Goal: Task Accomplishment & Management: Complete application form

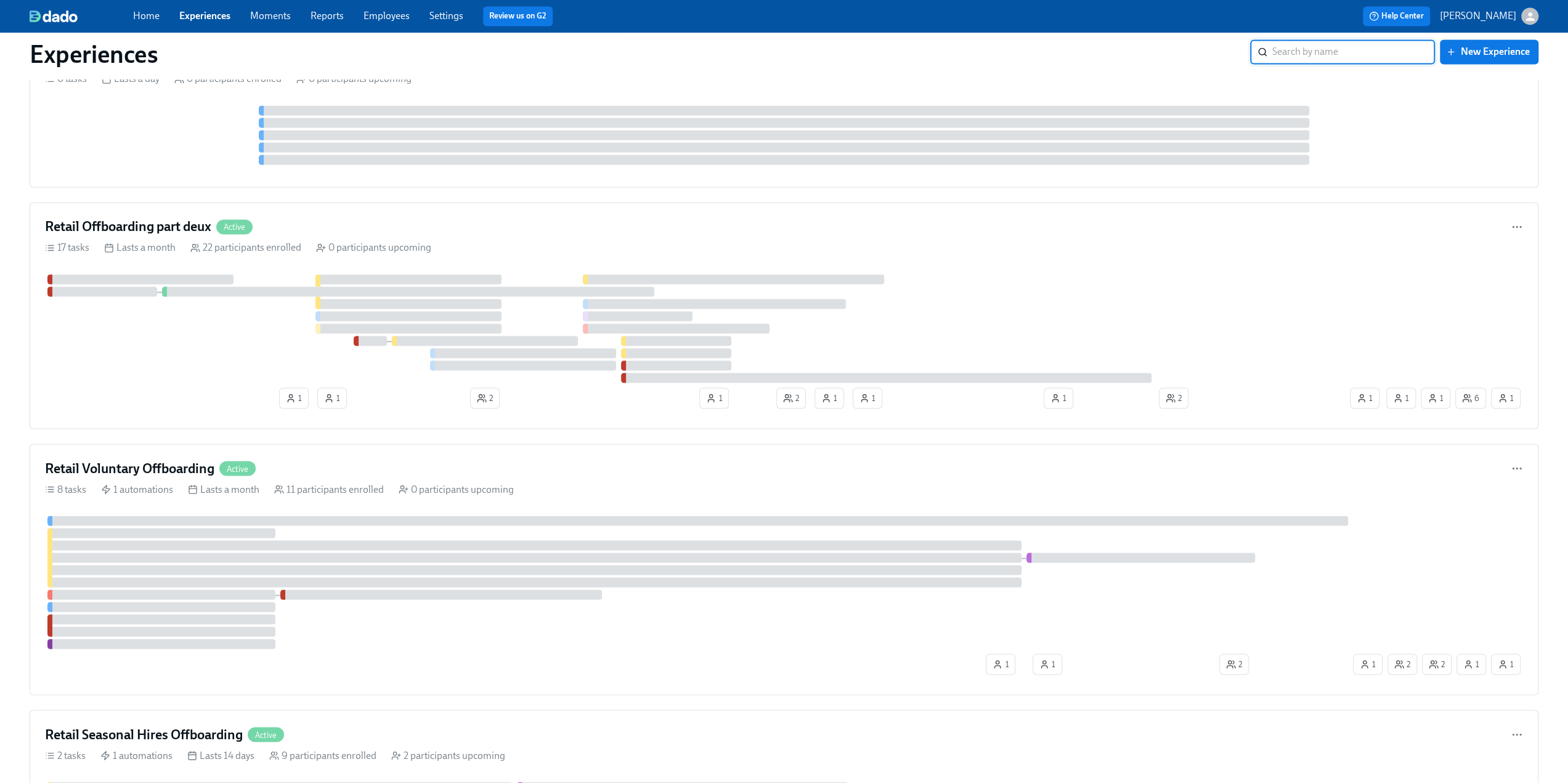
scroll to position [1972, 0]
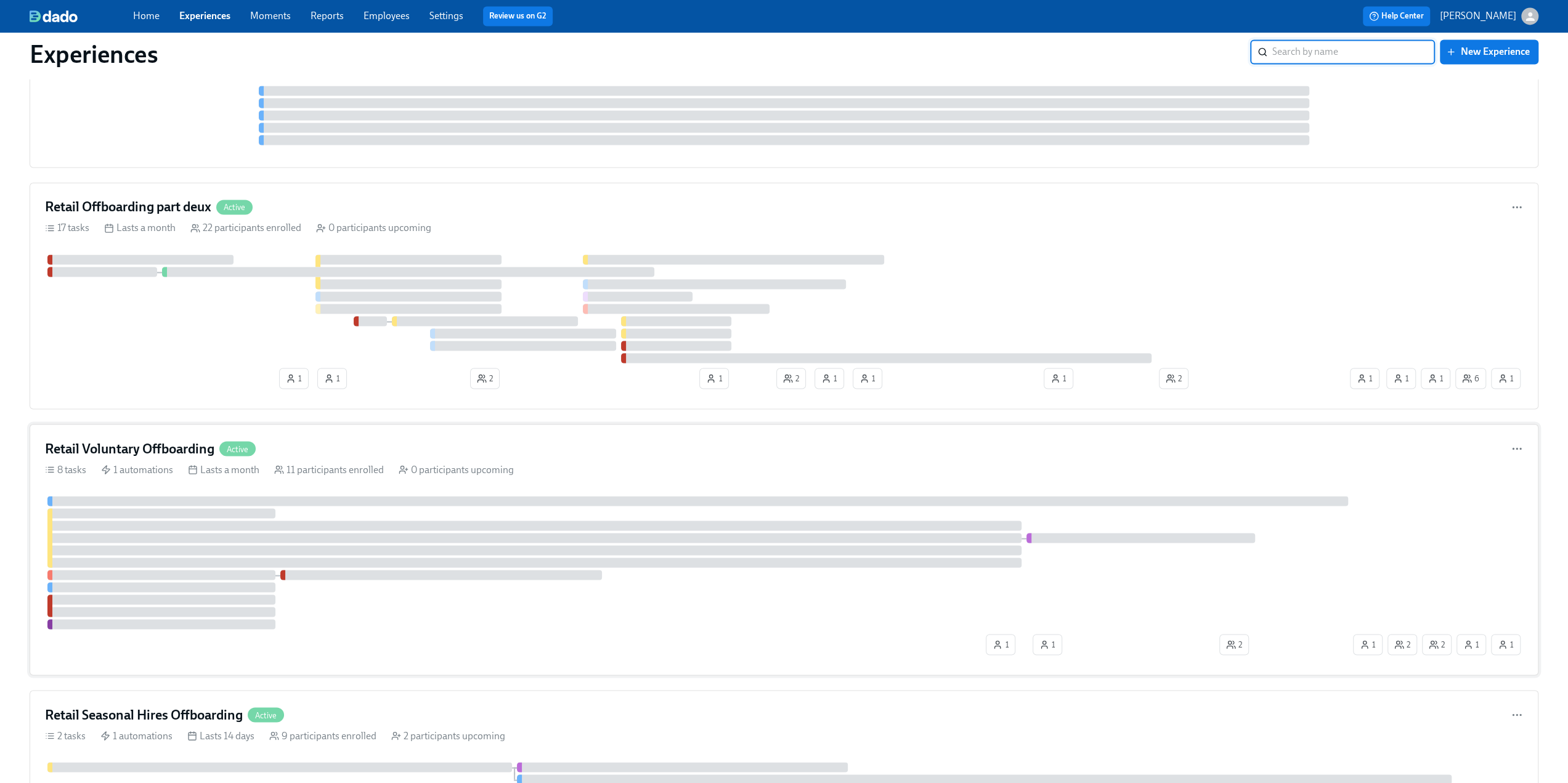
click at [140, 439] on h4 "Retail Voluntary Offboarding" at bounding box center [129, 449] width 169 height 18
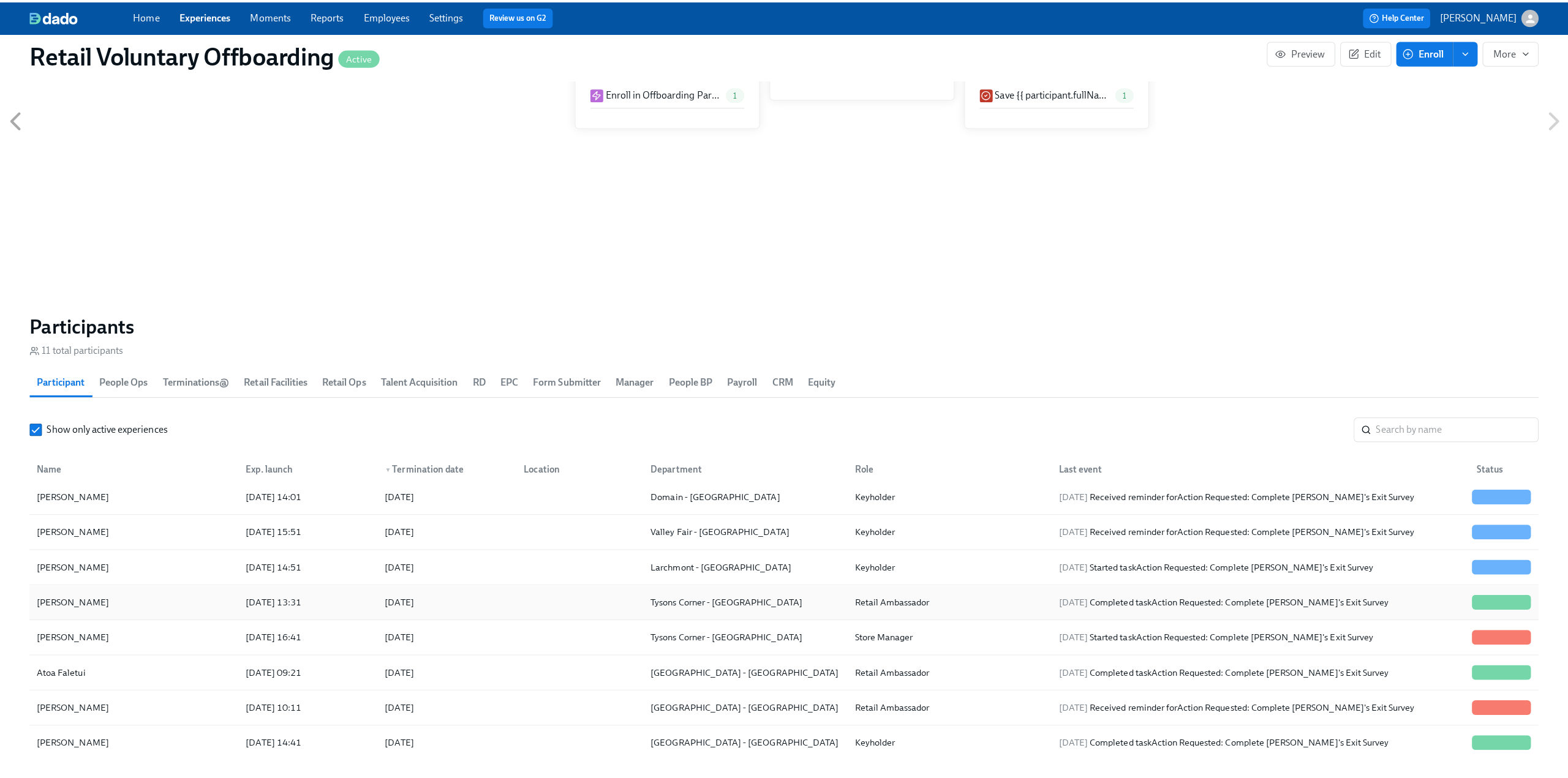
scroll to position [61, 0]
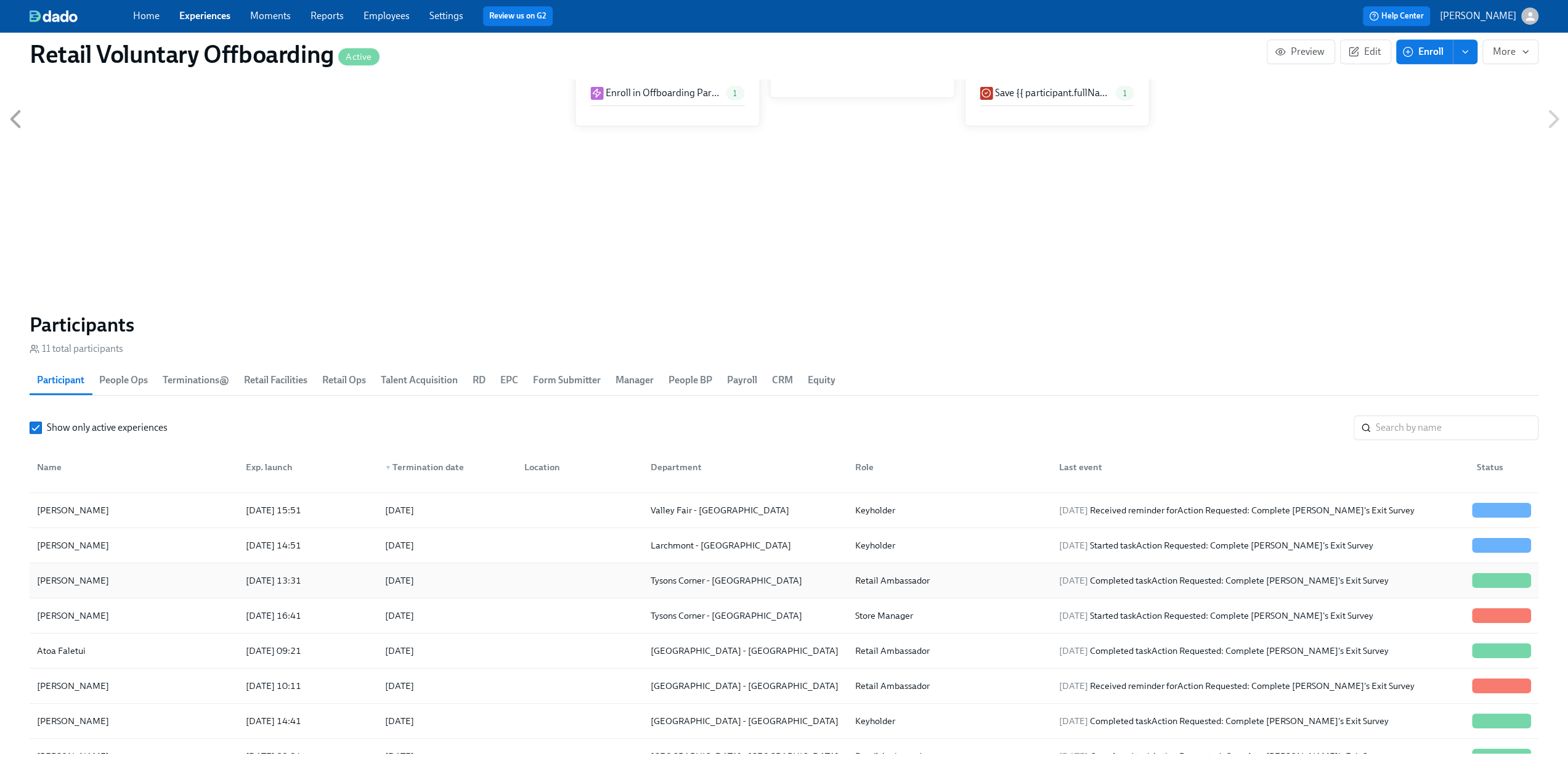
click at [80, 575] on div "[PERSON_NAME]" at bounding box center [73, 580] width 82 height 15
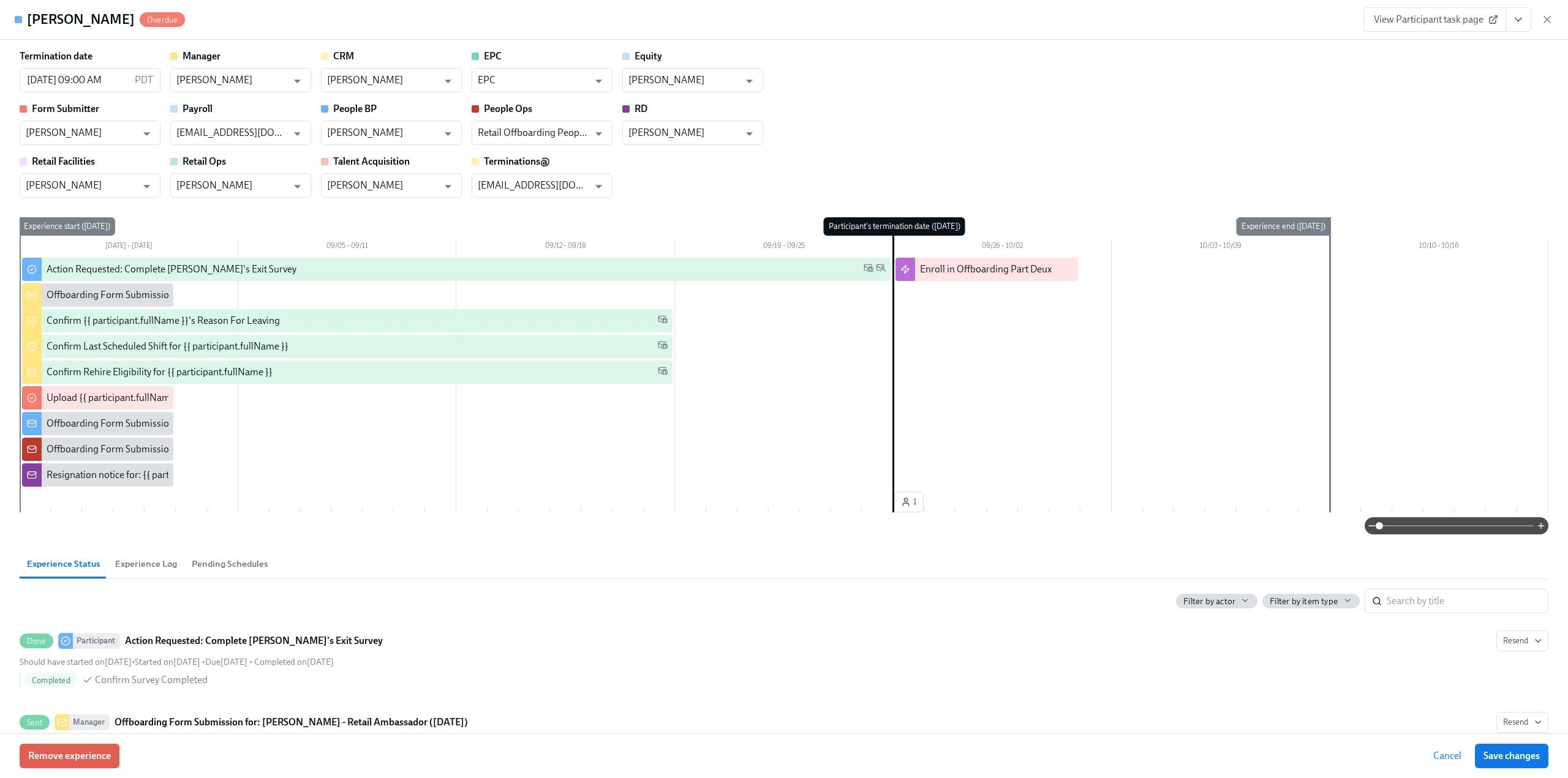
click at [1547, 27] on div "View Participant task page" at bounding box center [1459, 19] width 190 height 25
click at [1550, 19] on icon "button" at bounding box center [1547, 19] width 12 height 12
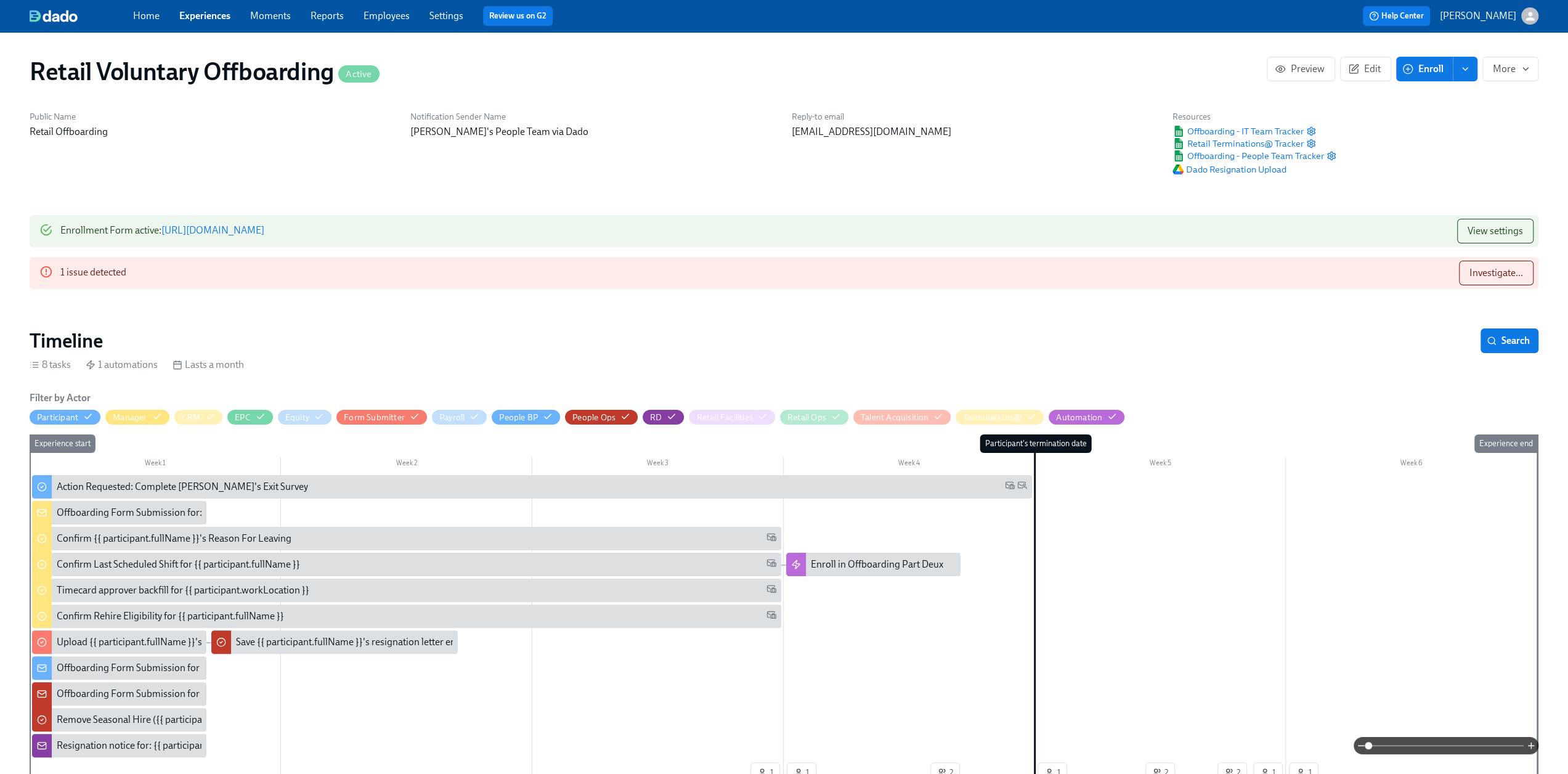
click at [1535, 275] on div "1 issue detected Investigate..." at bounding box center [784, 273] width 1508 height 32
click at [1518, 272] on span "Investigate..." at bounding box center [1496, 273] width 54 height 12
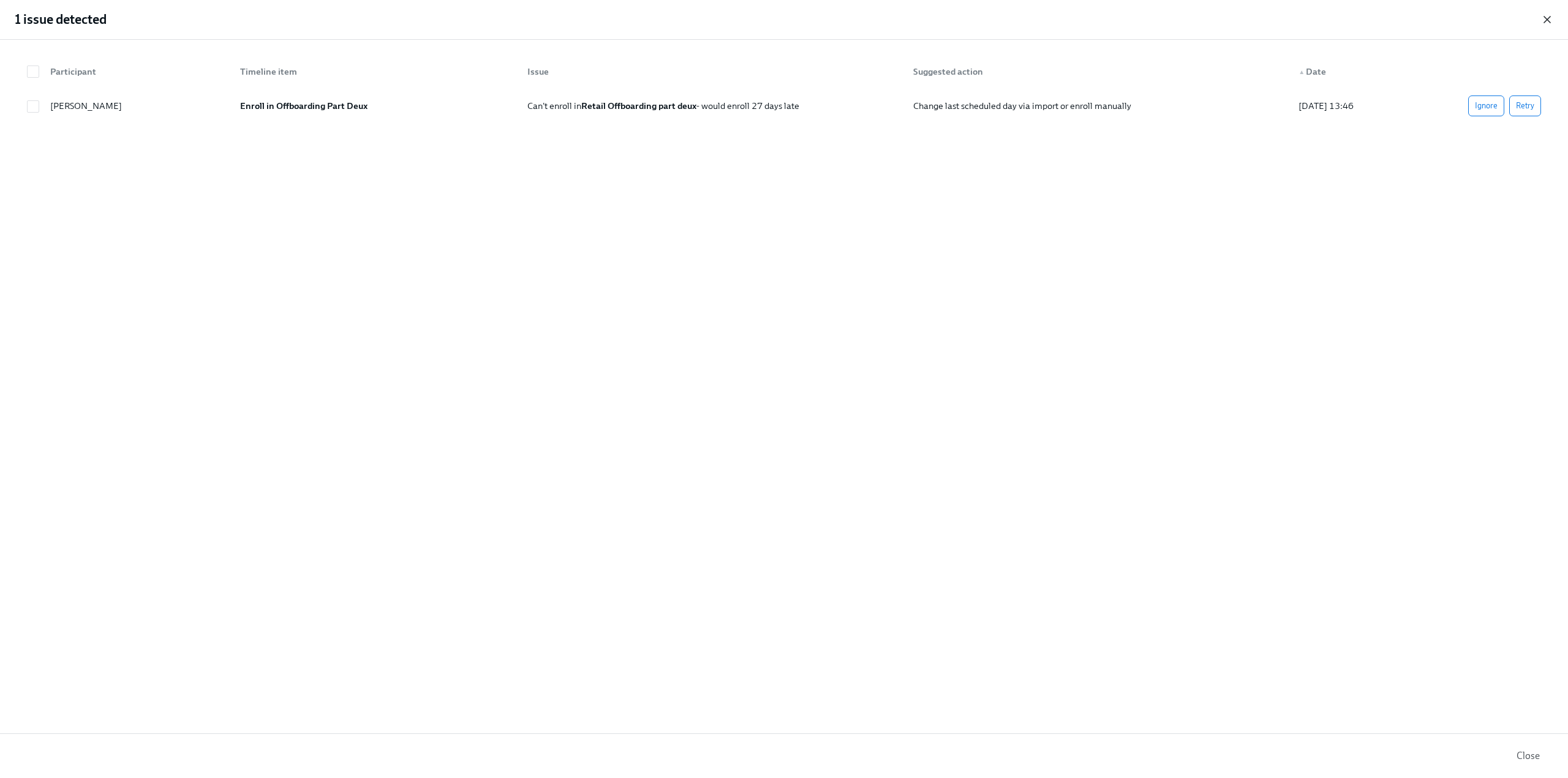
click at [1541, 21] on icon "button" at bounding box center [1547, 19] width 12 height 12
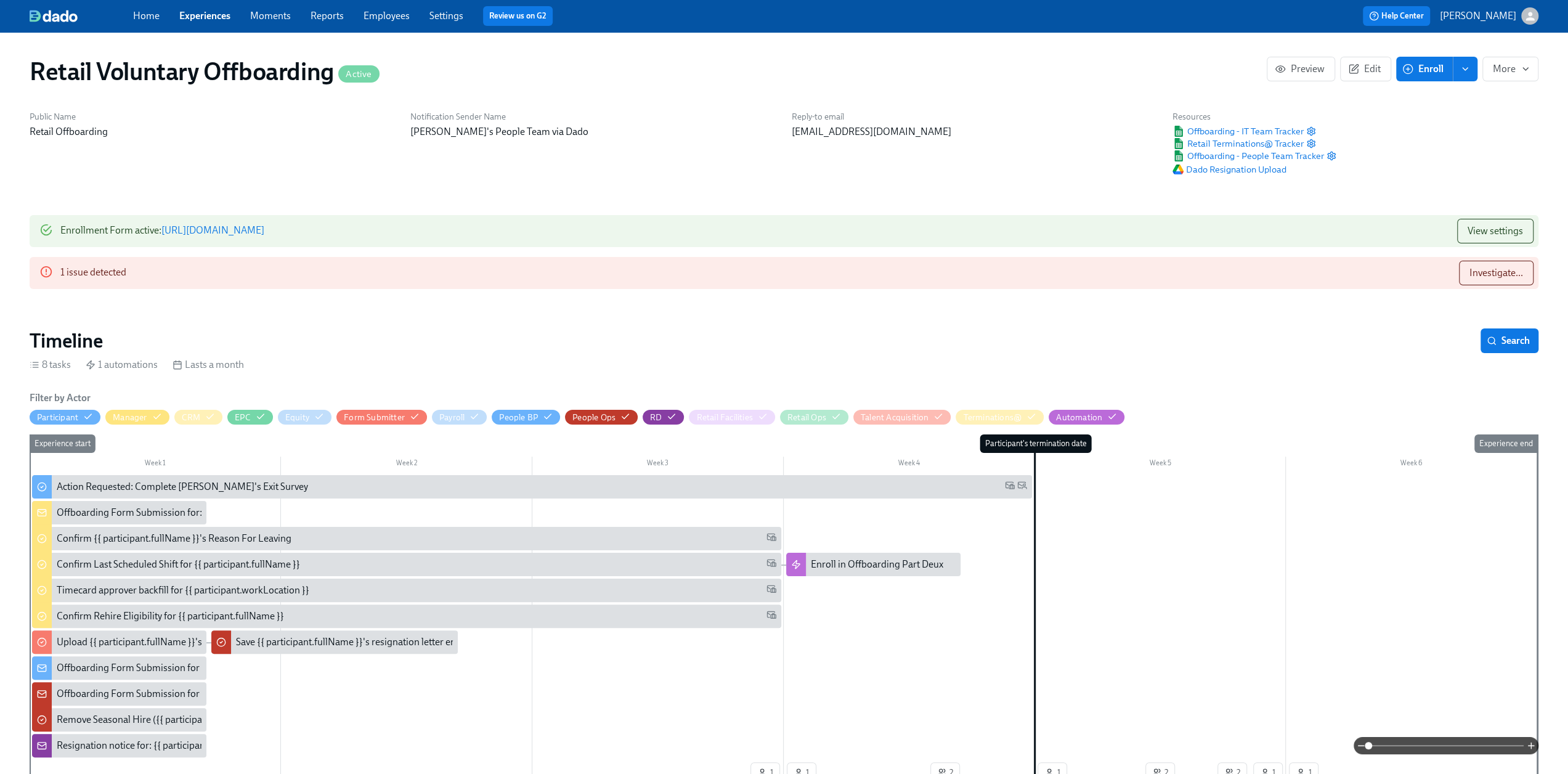
click at [186, 23] on div "Home Experiences Moments Reports Employees Settings Review us on G2" at bounding box center [485, 16] width 703 height 20
click at [217, 14] on link "Experiences" at bounding box center [205, 16] width 51 height 12
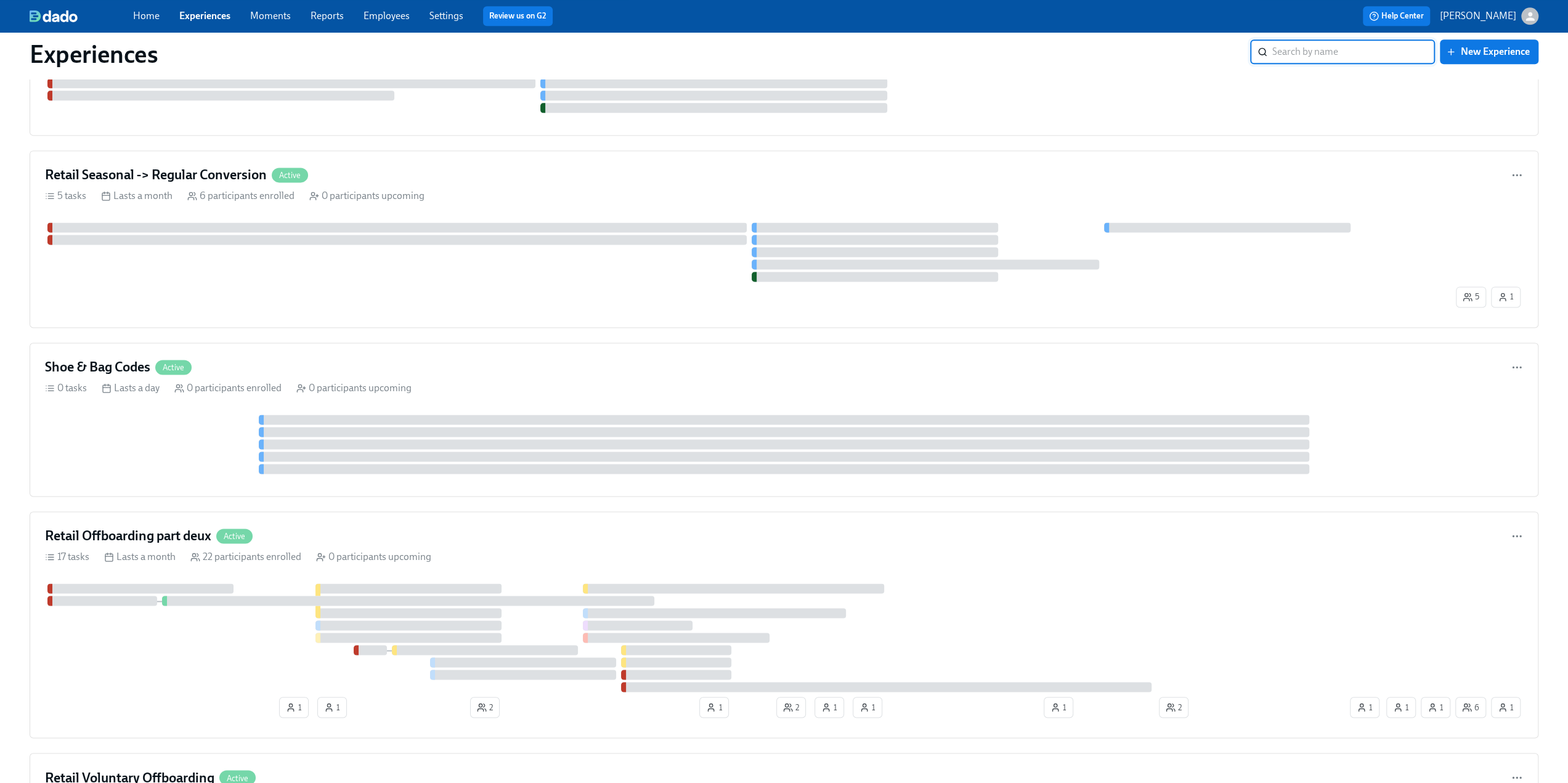
scroll to position [1787, 0]
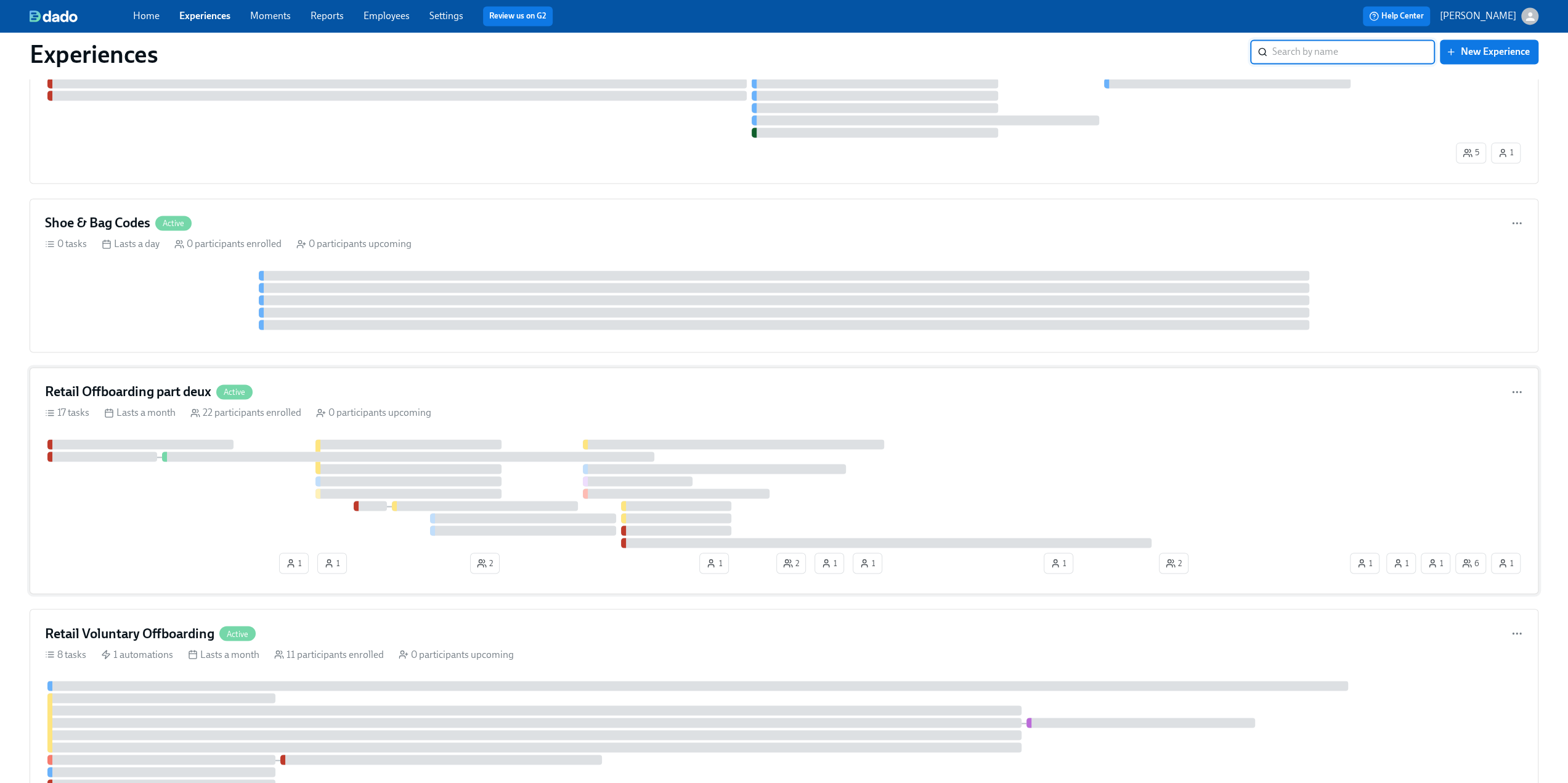
click at [130, 383] on h4 "Retail Offboarding part deux" at bounding box center [128, 392] width 167 height 18
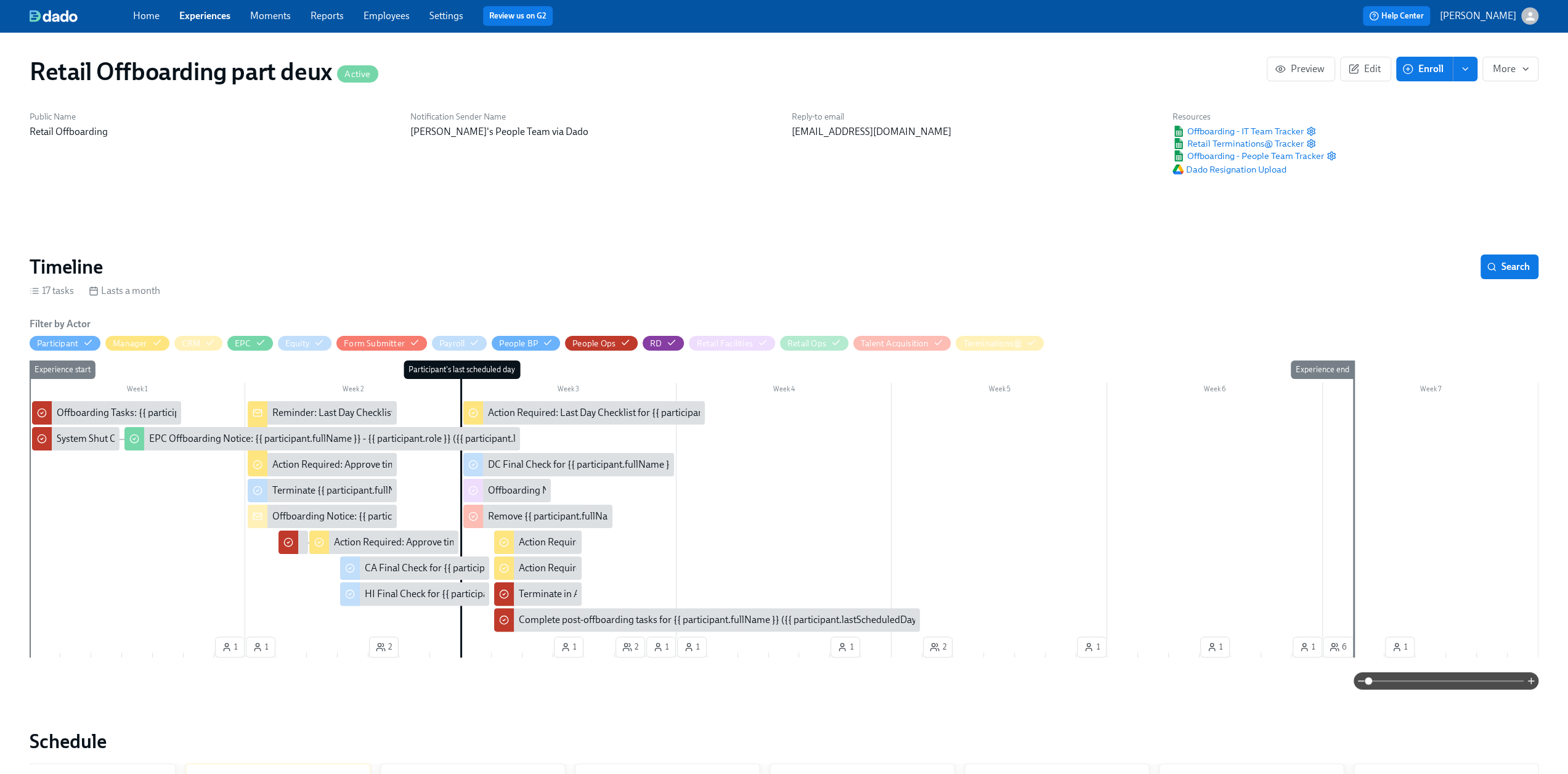
click at [1416, 66] on span "Enroll" at bounding box center [1424, 69] width 39 height 12
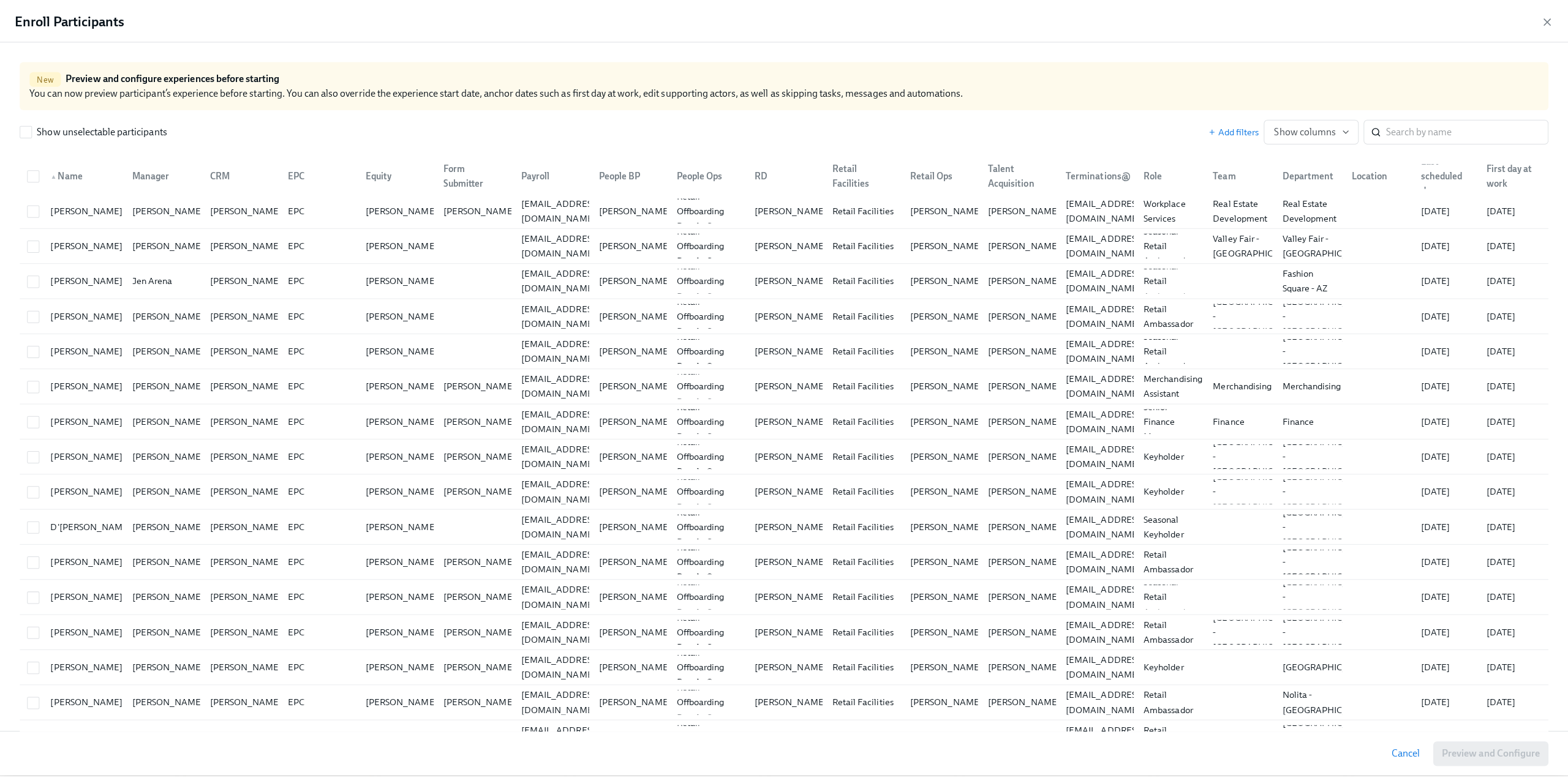
scroll to position [0, 6425]
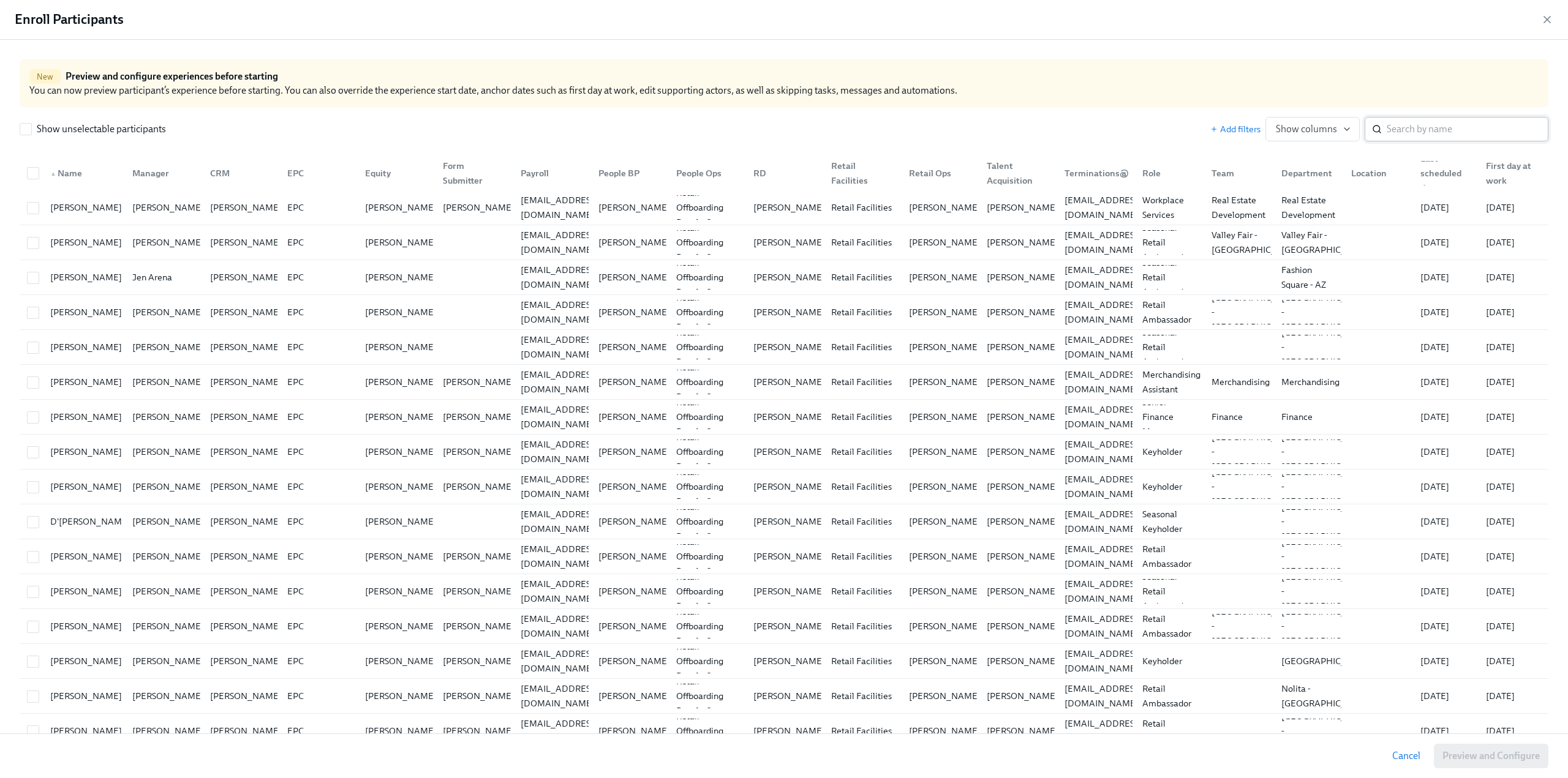
click at [1387, 134] on input "search" at bounding box center [1468, 129] width 162 height 25
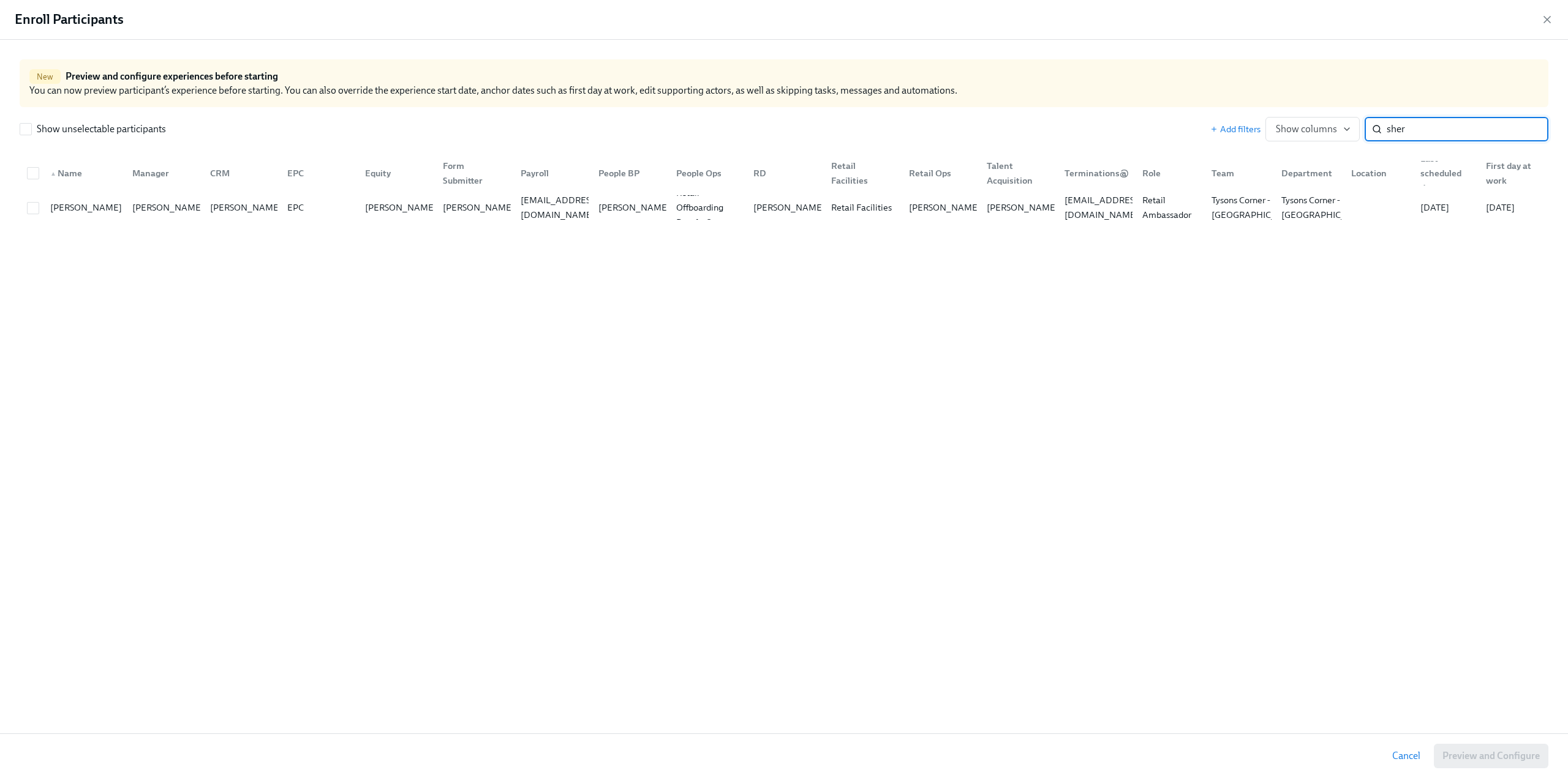
type input "sher"
click at [45, 209] on div "[PERSON_NAME]" at bounding box center [86, 207] width 82 height 15
checkbox input "true"
click at [1507, 748] on button "Preview and Configure (1)" at bounding box center [1484, 755] width 128 height 25
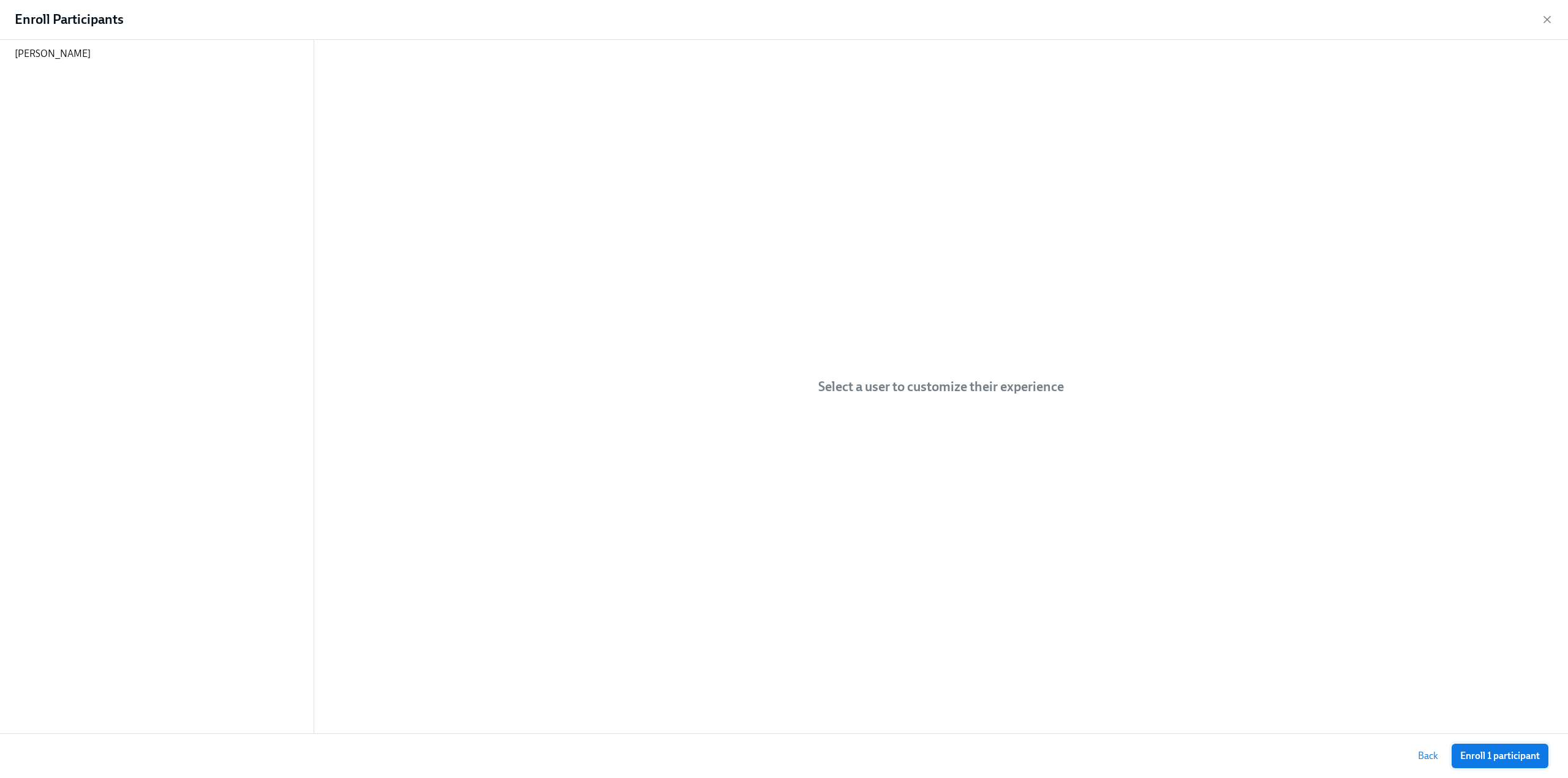
click at [1525, 763] on button "Enroll 1 participant" at bounding box center [1500, 755] width 97 height 25
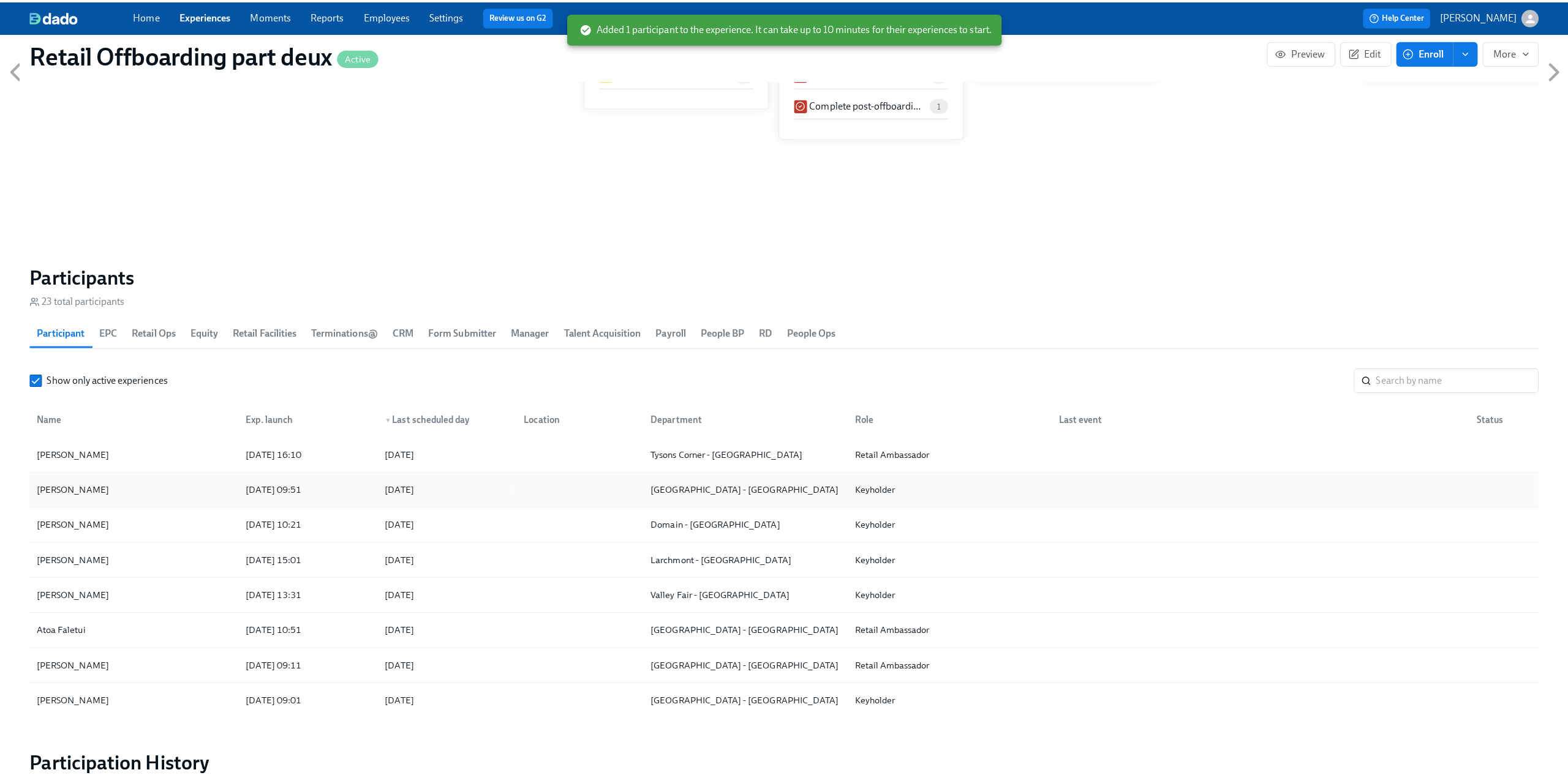
scroll to position [918, 0]
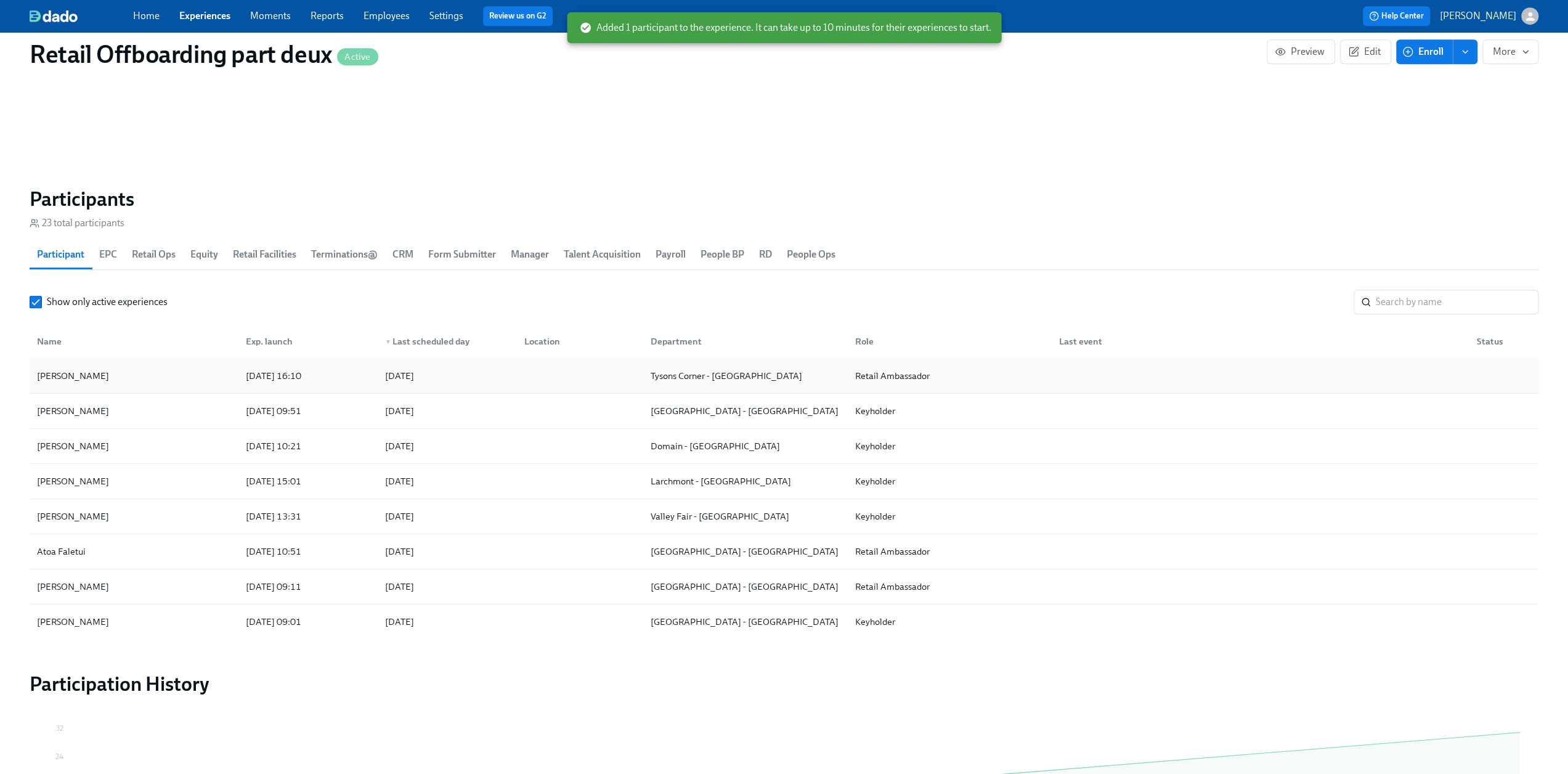
click at [101, 376] on div "[PERSON_NAME]" at bounding box center [134, 376] width 204 height 25
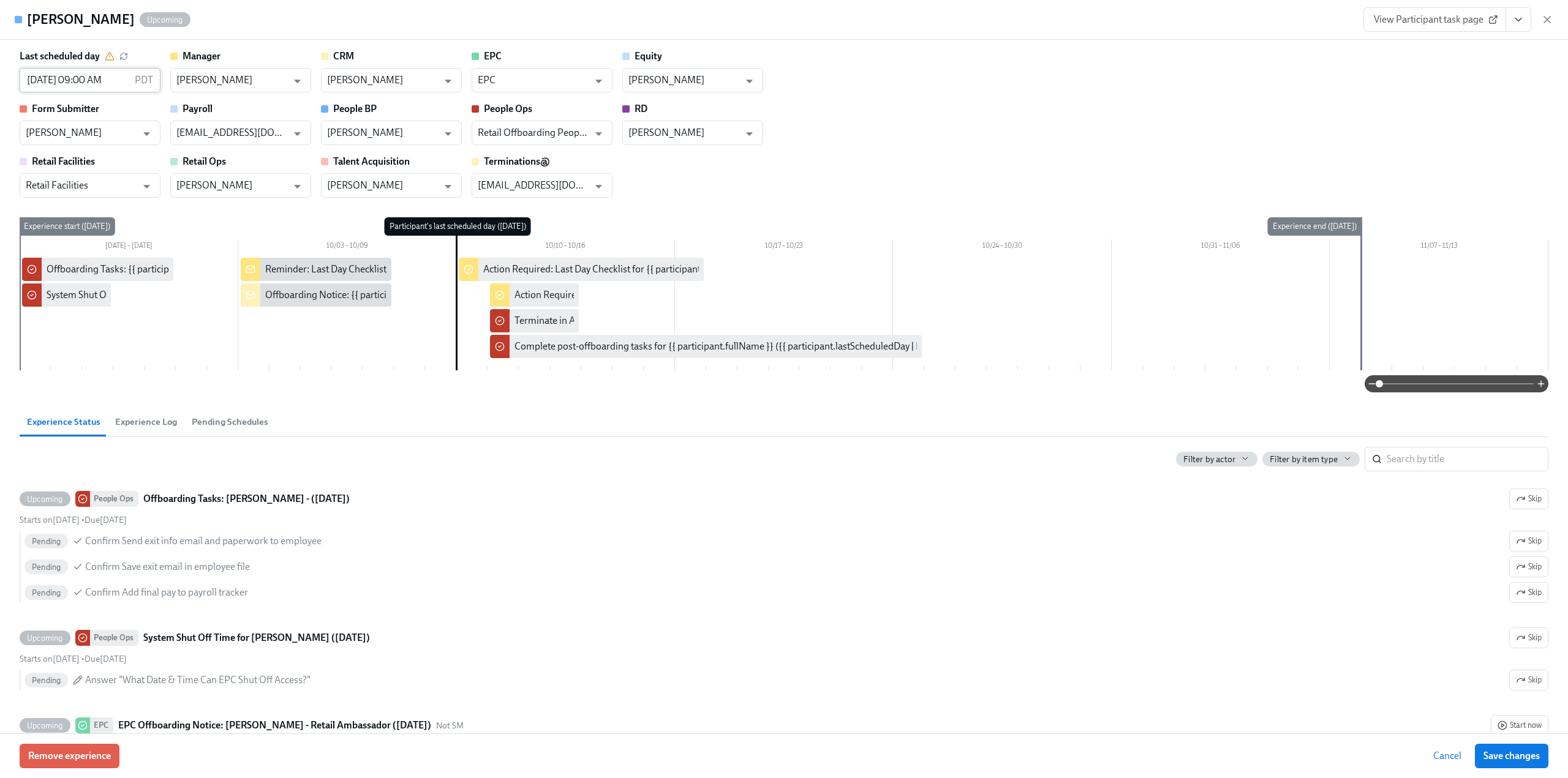
click at [79, 77] on input "[DATE] 09:00 AM" at bounding box center [75, 80] width 111 height 25
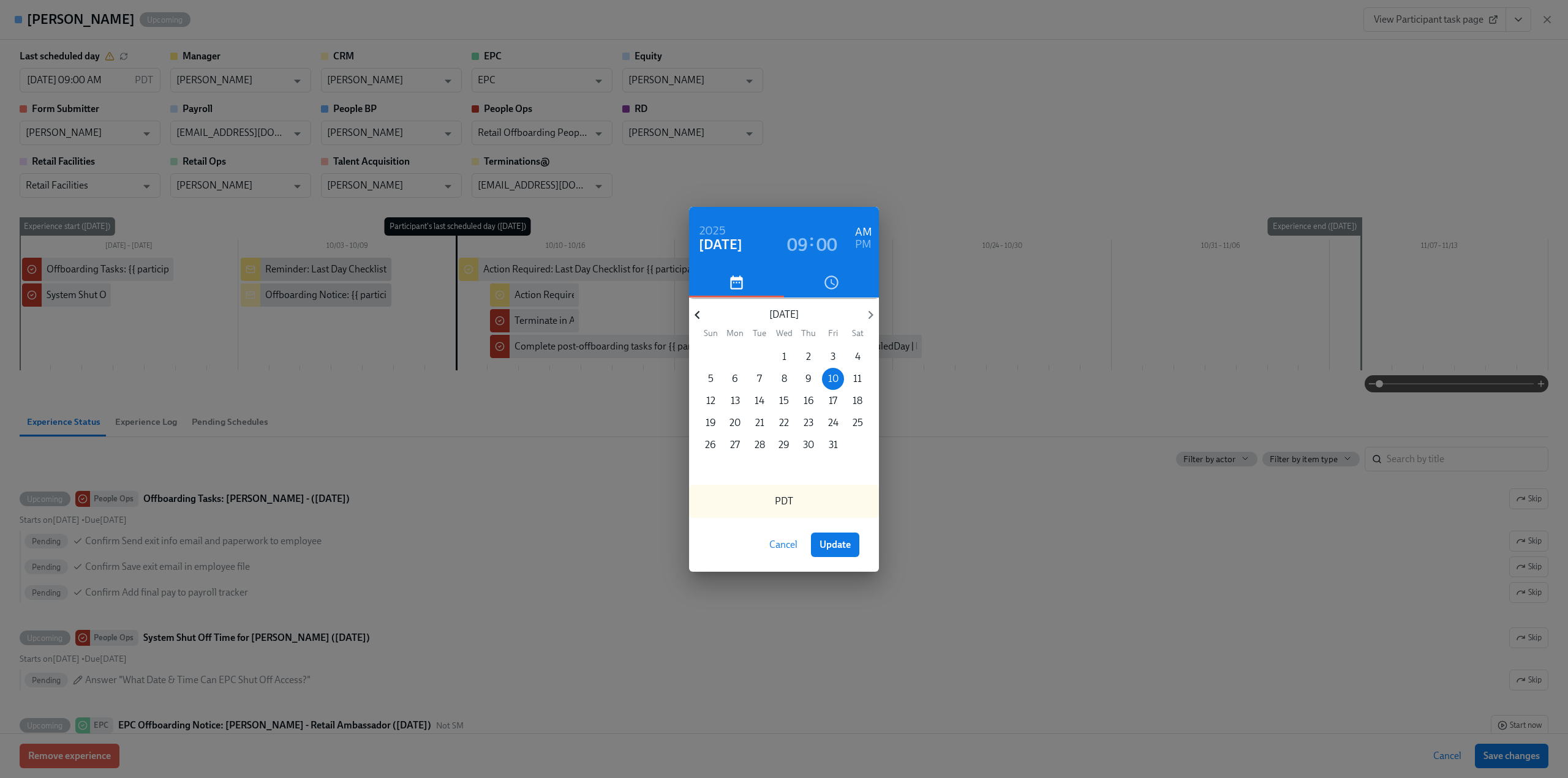
click at [697, 318] on icon "button" at bounding box center [697, 315] width 16 height 16
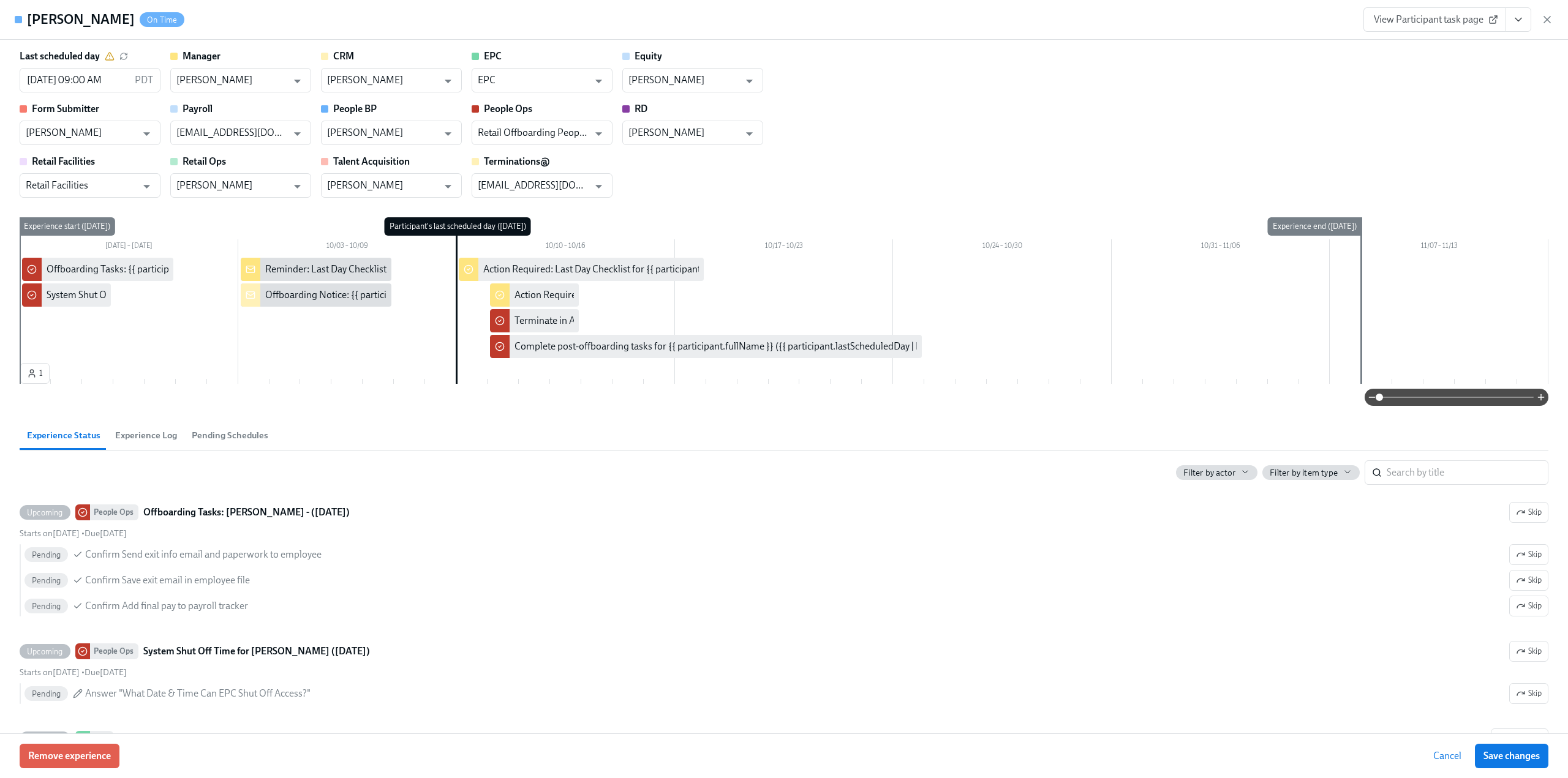
scroll to position [0, 6812]
click at [104, 80] on input "[DATE] 09:00 AM" at bounding box center [75, 80] width 111 height 25
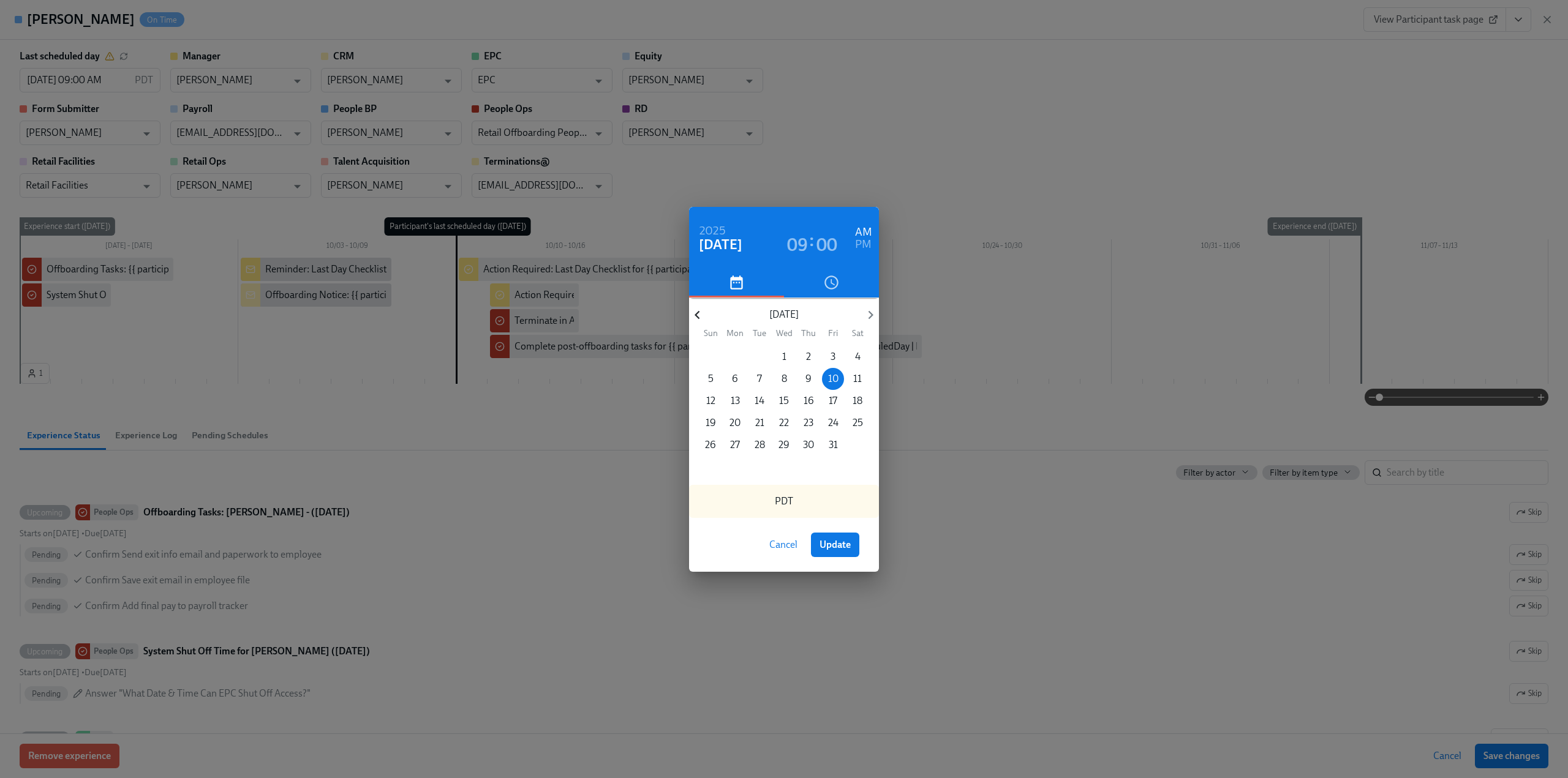
click at [699, 314] on icon "button" at bounding box center [697, 315] width 16 height 16
click at [833, 427] on p "26" at bounding box center [833, 422] width 11 height 13
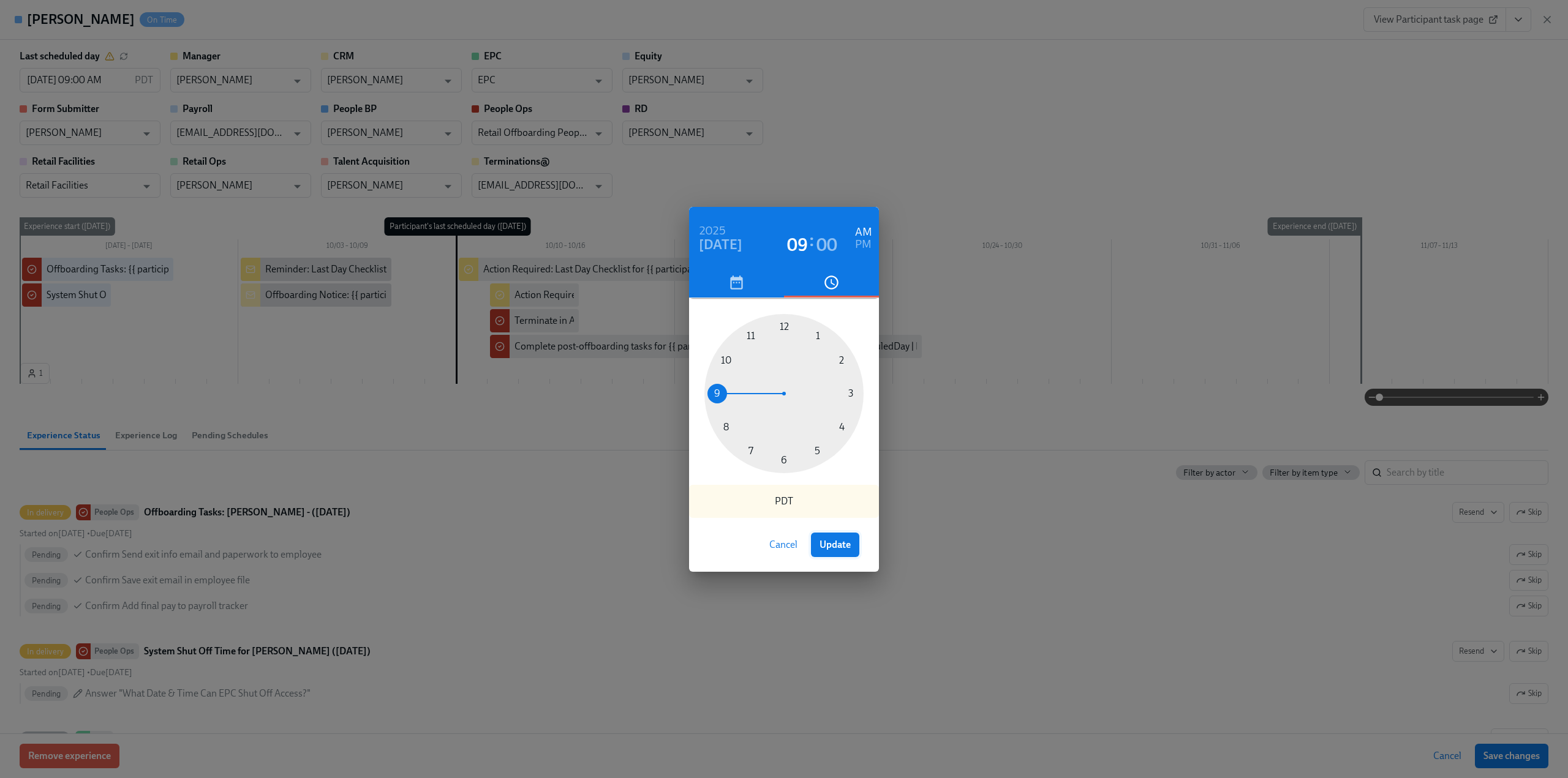
click at [847, 554] on button "Update" at bounding box center [835, 544] width 49 height 25
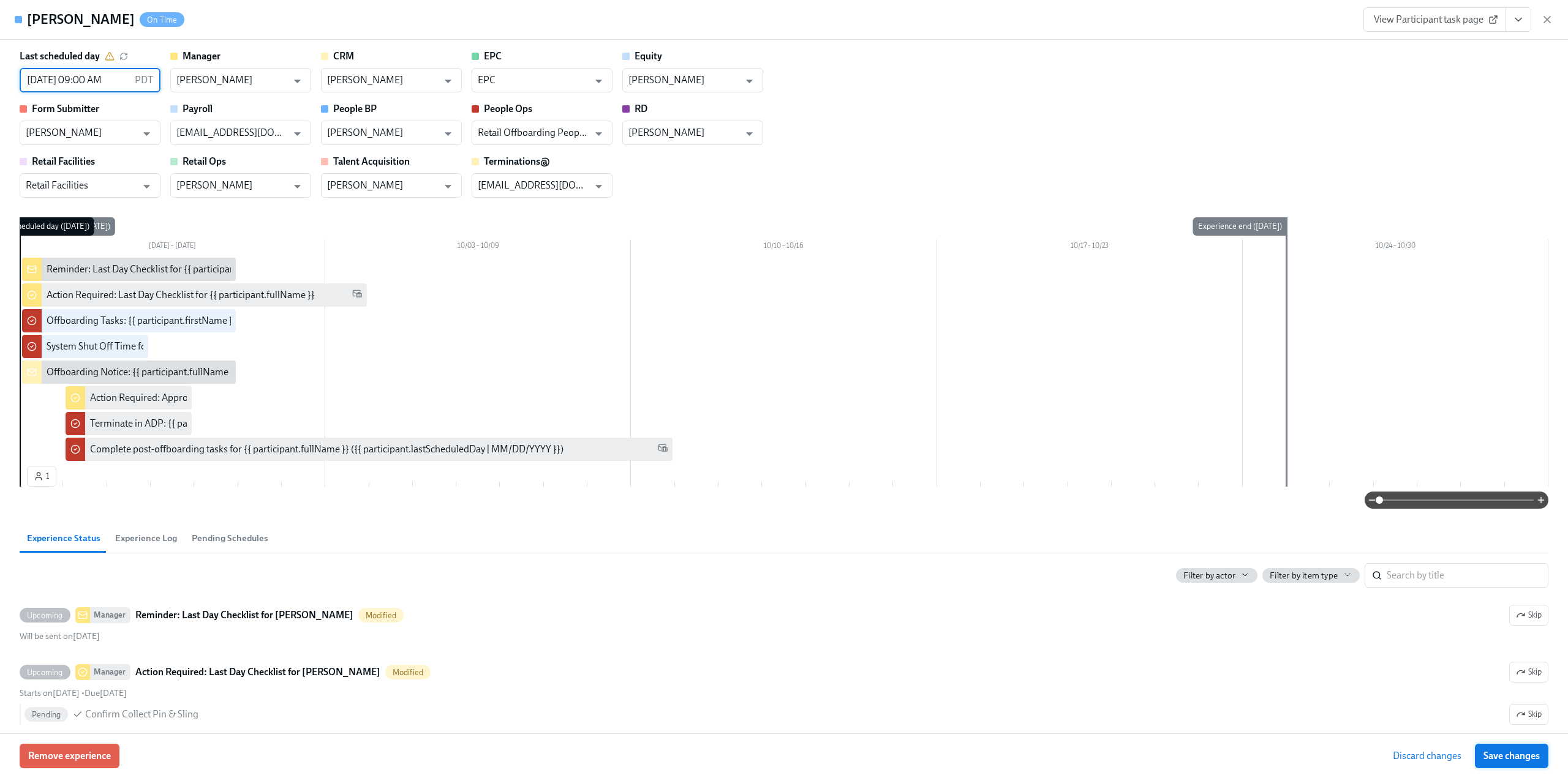
click at [1498, 757] on span "Save changes" at bounding box center [1512, 755] width 56 height 12
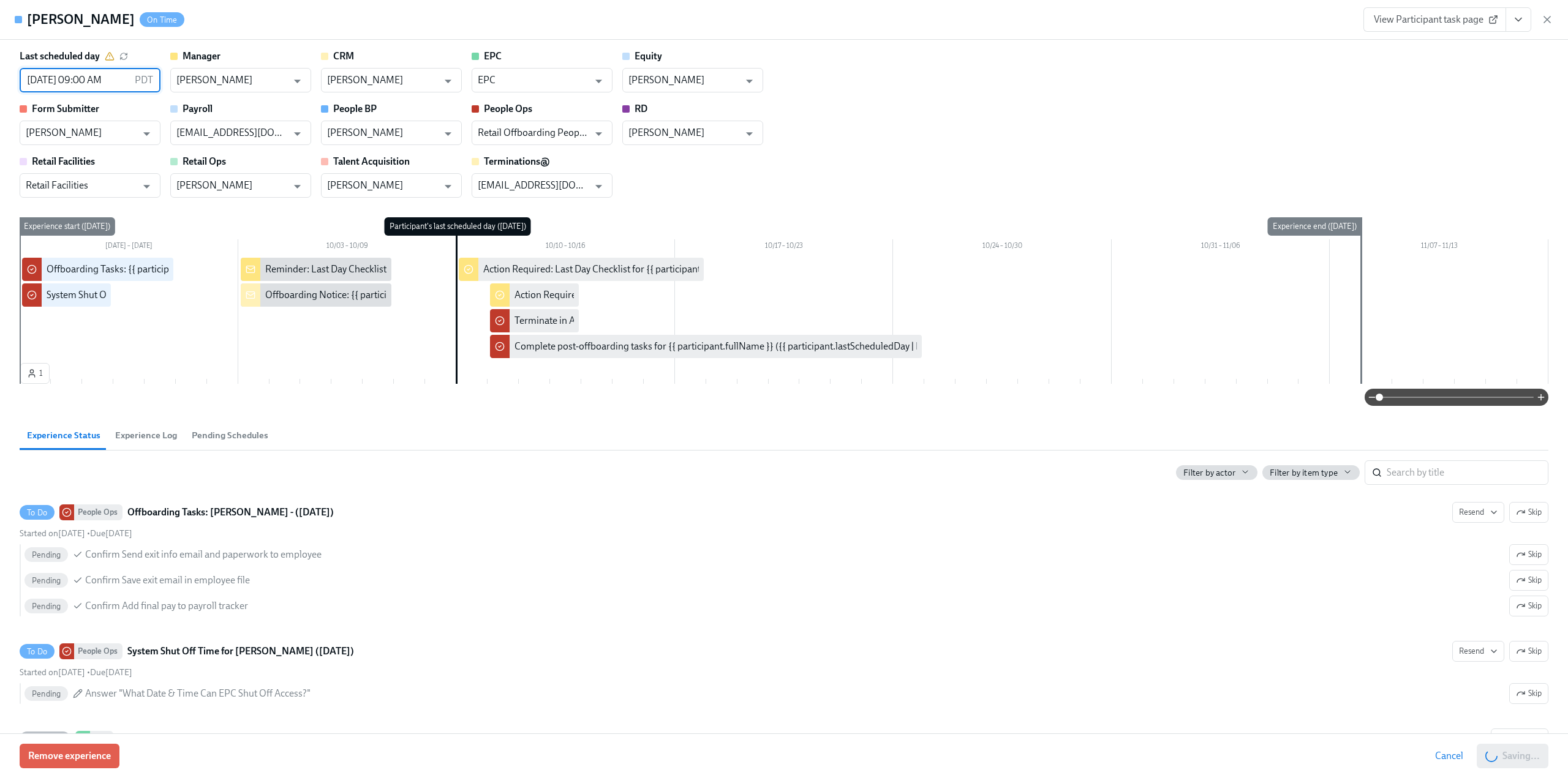
click at [73, 73] on input "[DATE] 09:00 AM" at bounding box center [75, 80] width 111 height 25
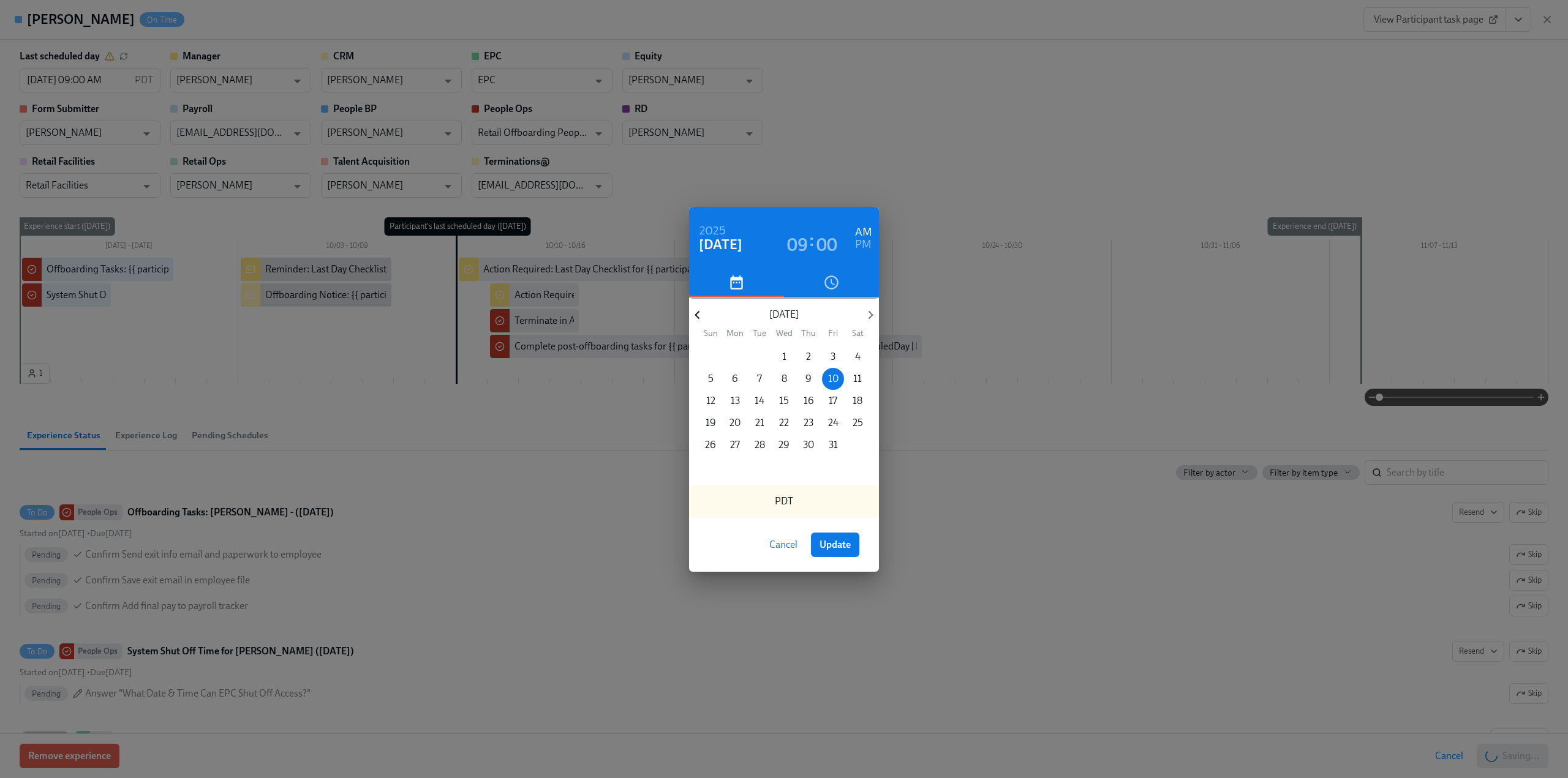
click at [703, 310] on icon "button" at bounding box center [697, 315] width 16 height 16
click at [834, 423] on p "26" at bounding box center [833, 422] width 11 height 13
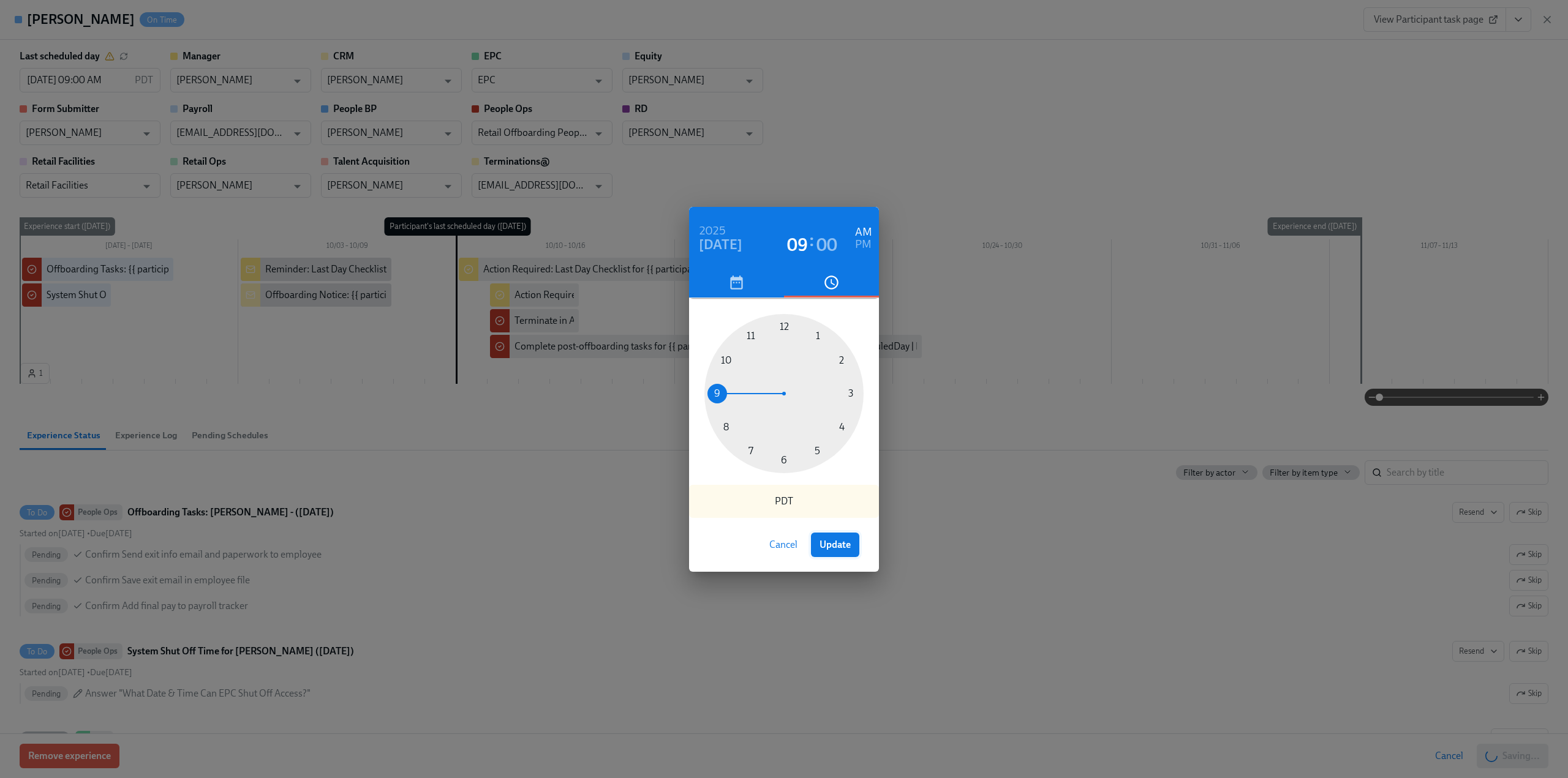
click at [835, 548] on span "Update" at bounding box center [835, 544] width 31 height 12
type input "[DATE] 09:00 AM"
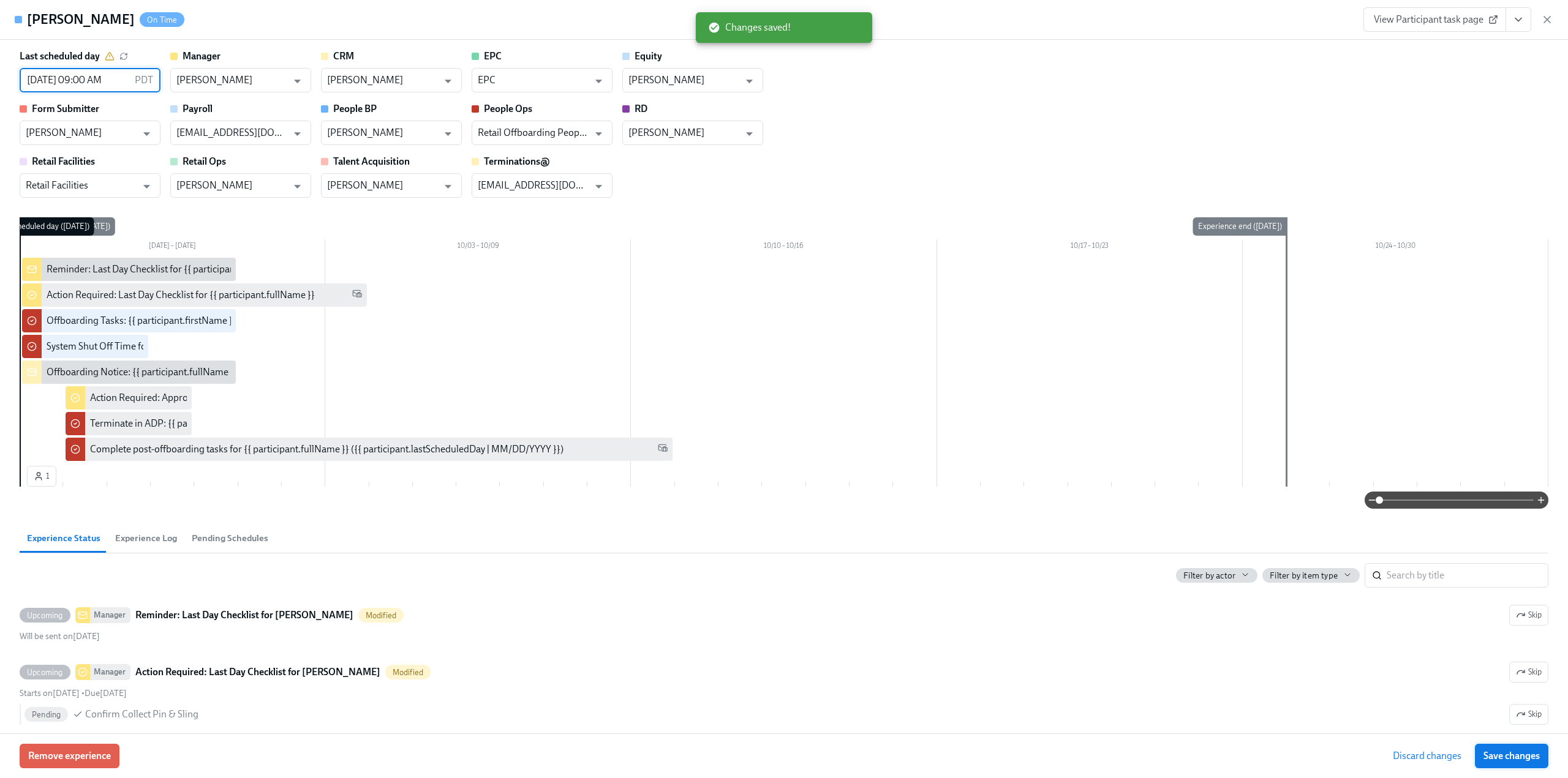
click at [1494, 753] on span "Save changes" at bounding box center [1512, 755] width 56 height 12
type input "[DATE] 09:00 AM"
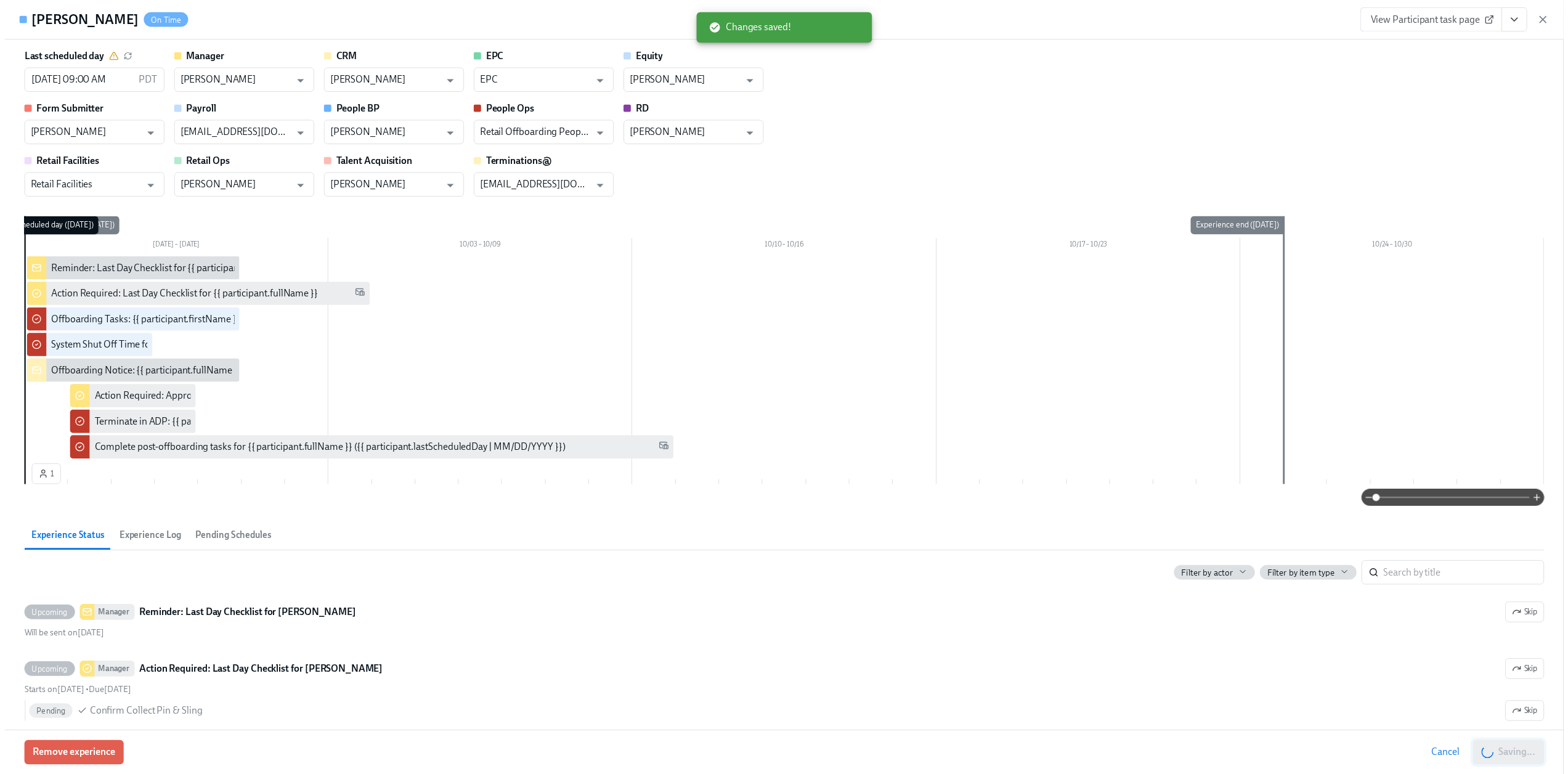
scroll to position [0, 6463]
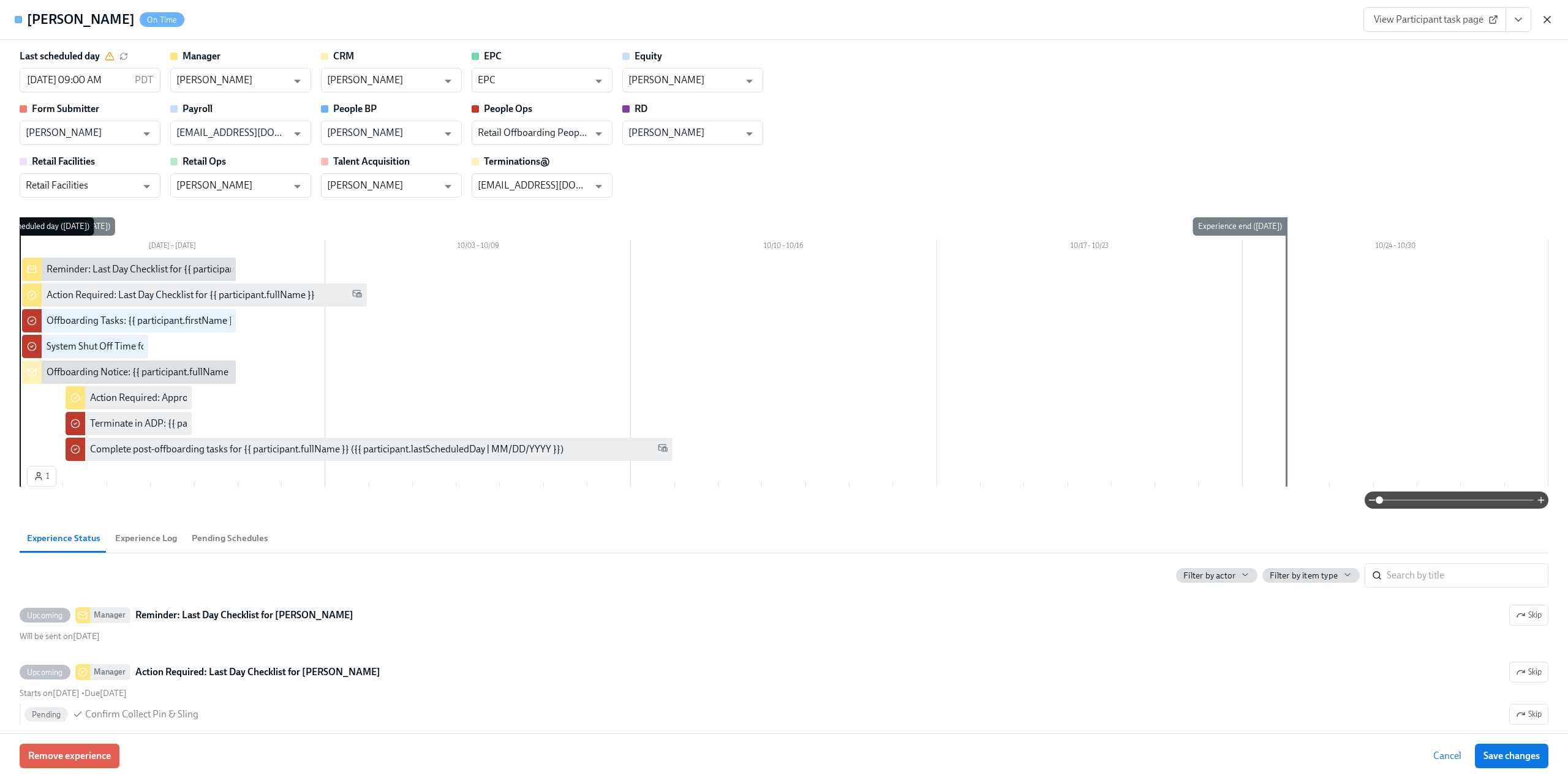
click at [1550, 15] on icon "button" at bounding box center [1547, 19] width 12 height 12
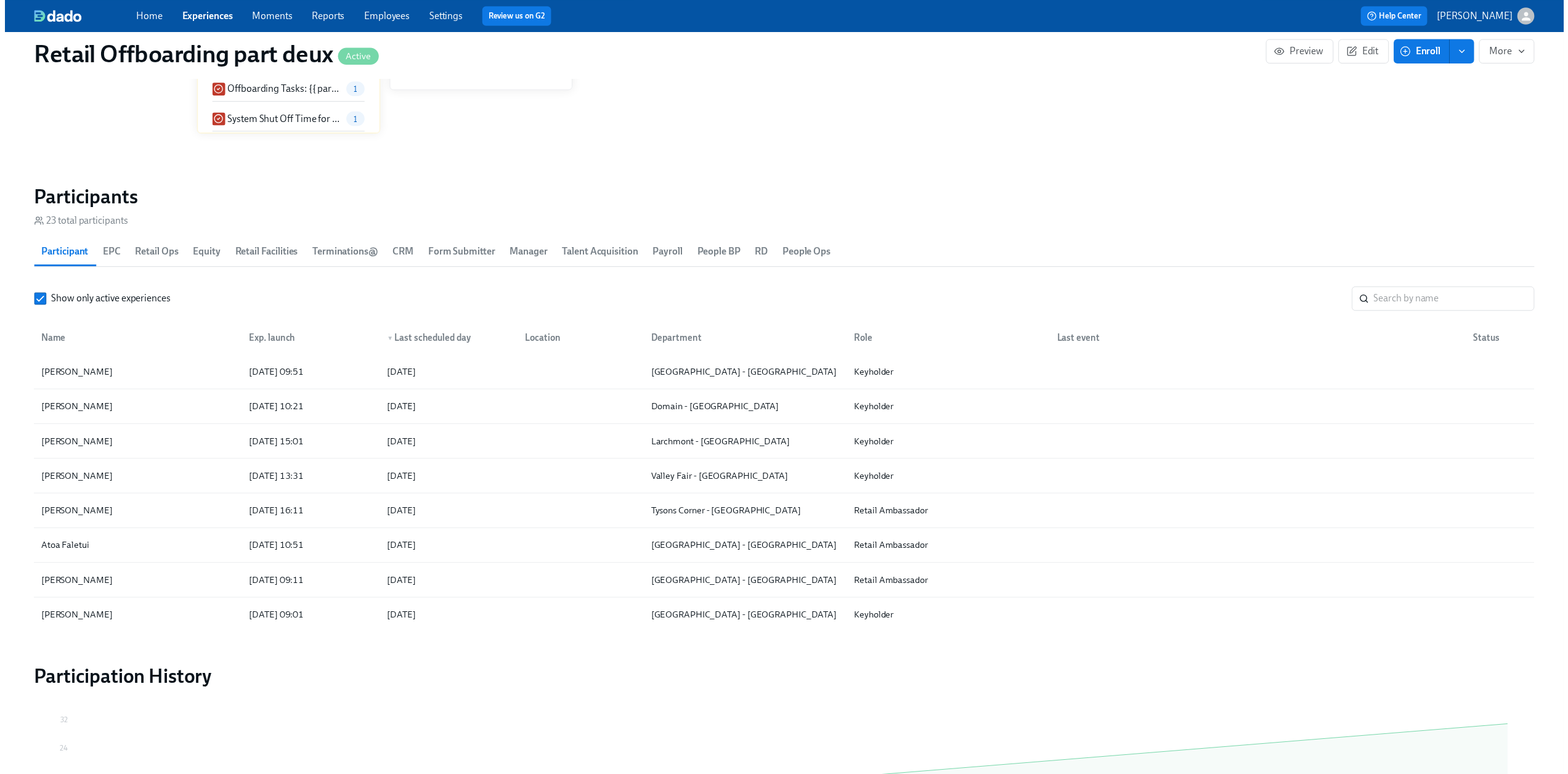
scroll to position [0, 6454]
